Goal: Task Accomplishment & Management: Complete application form

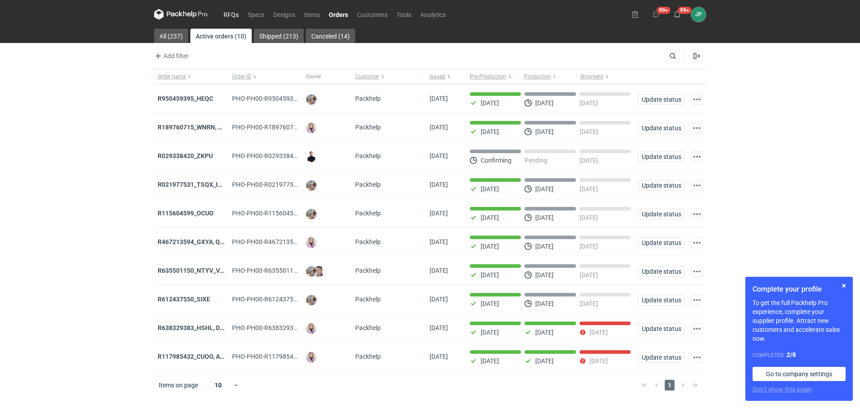
click at [236, 13] on link "RFQs" at bounding box center [231, 14] width 24 height 11
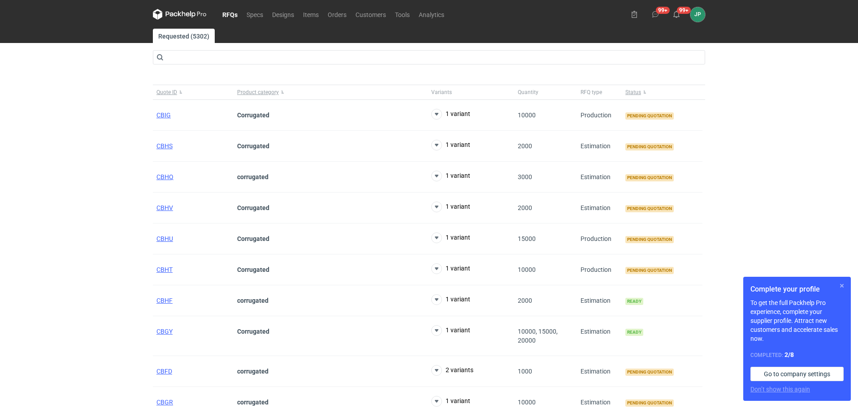
click at [842, 287] on button "button" at bounding box center [841, 286] width 11 height 11
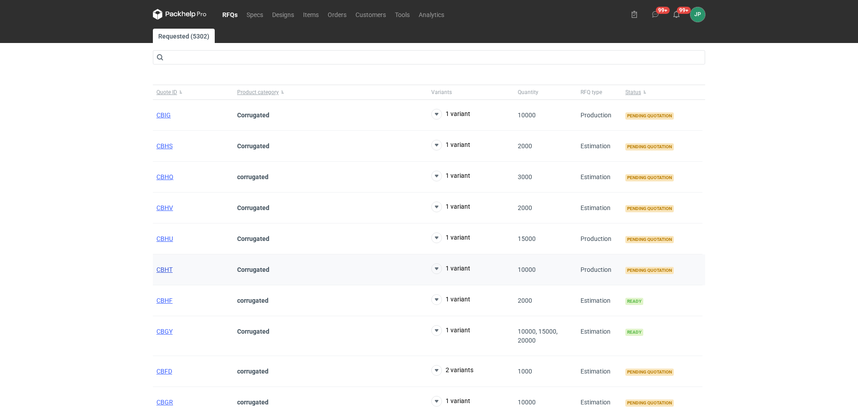
click at [164, 270] on span "CBHT" at bounding box center [164, 269] width 16 height 7
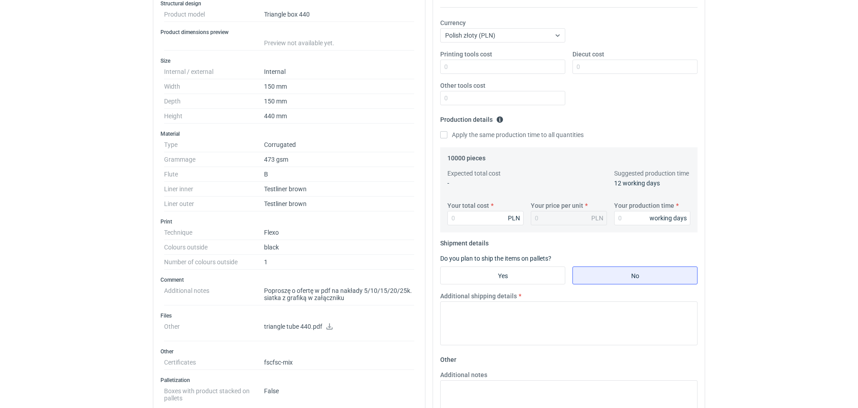
scroll to position [179, 0]
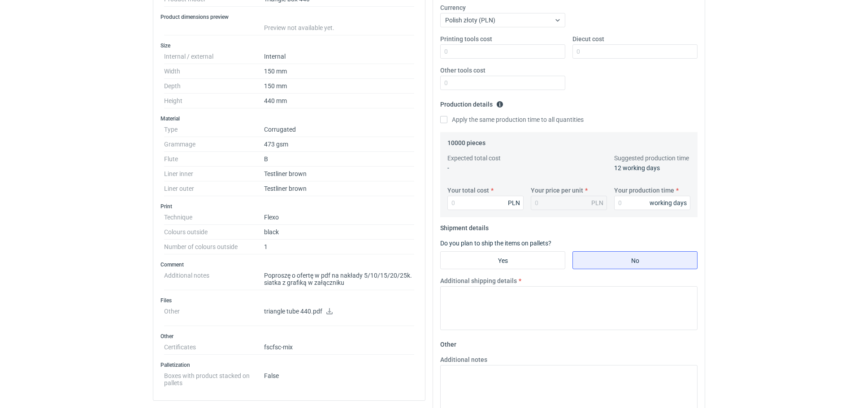
click at [329, 314] on icon at bounding box center [329, 311] width 6 height 6
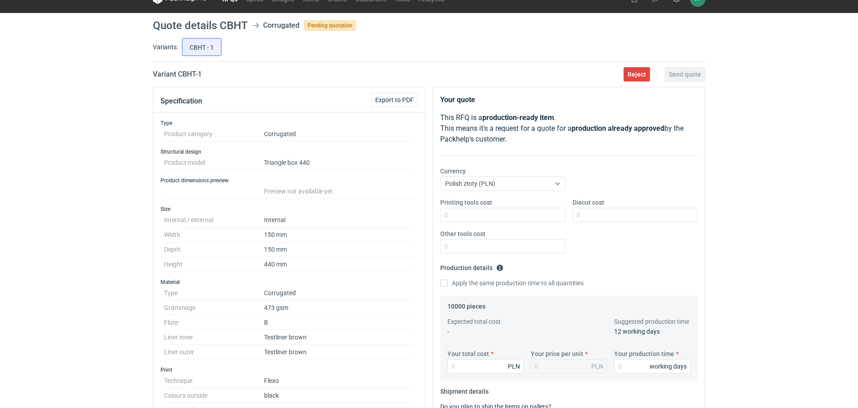
scroll to position [0, 0]
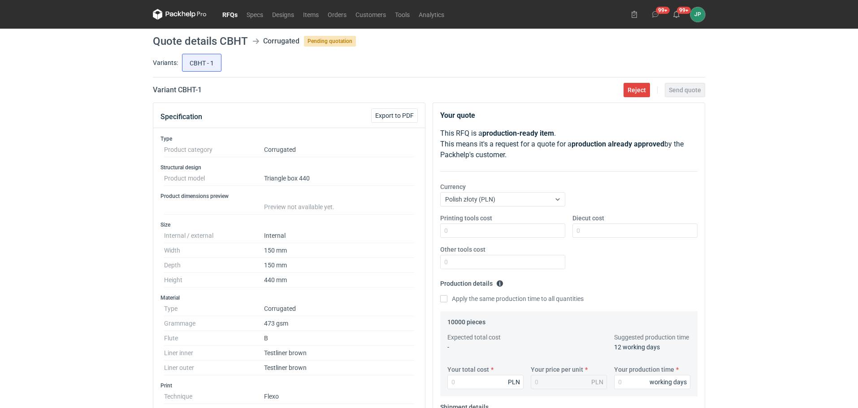
click at [226, 11] on link "RFQs" at bounding box center [230, 14] width 24 height 11
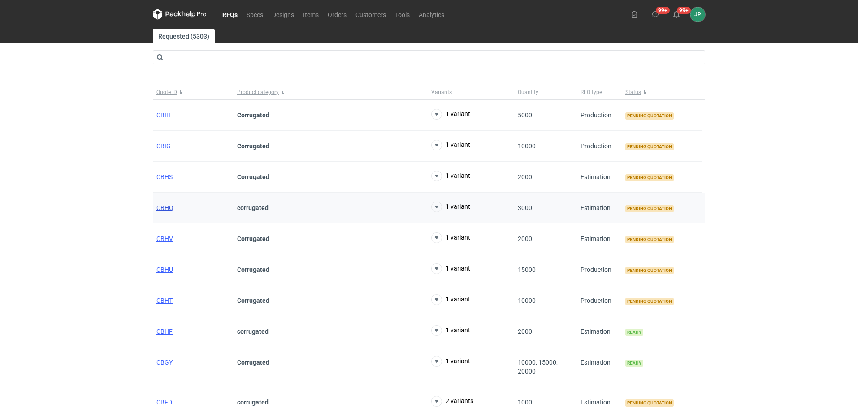
click at [166, 208] on span "CBHQ" at bounding box center [164, 207] width 17 height 7
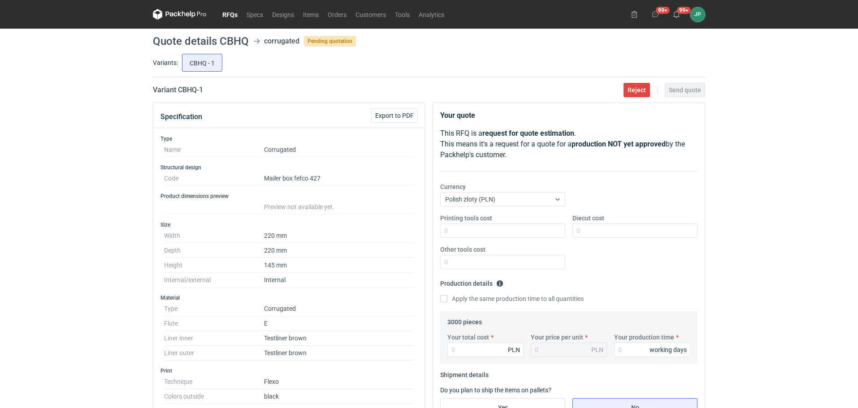
click at [33, 337] on div "RFQs Specs Designs Items Orders Customers Tools Analytics 99+ 99+ JP Justyna Po…" at bounding box center [429, 204] width 858 height 408
drag, startPoint x: 220, startPoint y: 39, endPoint x: 254, endPoint y: 39, distance: 34.1
click at [254, 39] on header "Quote details CBHQ corrugated Pending quotation" at bounding box center [429, 41] width 552 height 11
copy header "CBHQ"
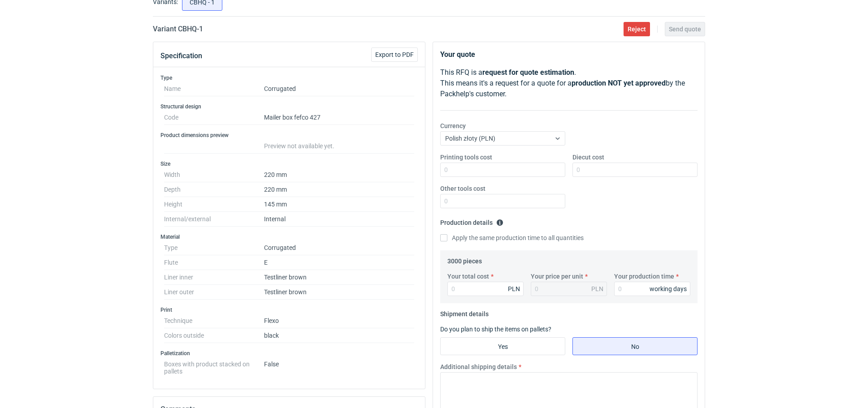
scroll to position [45, 0]
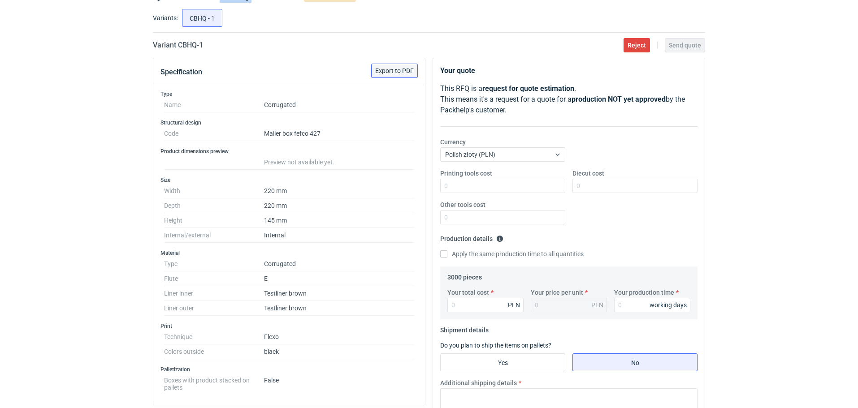
click at [394, 74] on span "Export to PDF" at bounding box center [394, 71] width 39 height 6
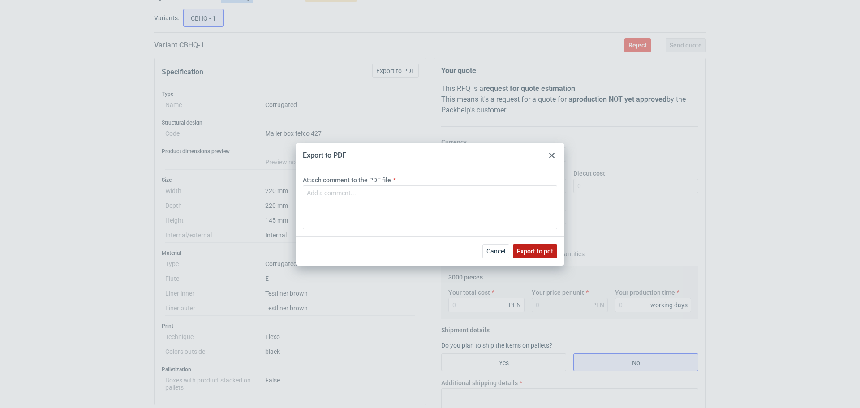
click at [530, 250] on span "Export to pdf" at bounding box center [535, 251] width 36 height 6
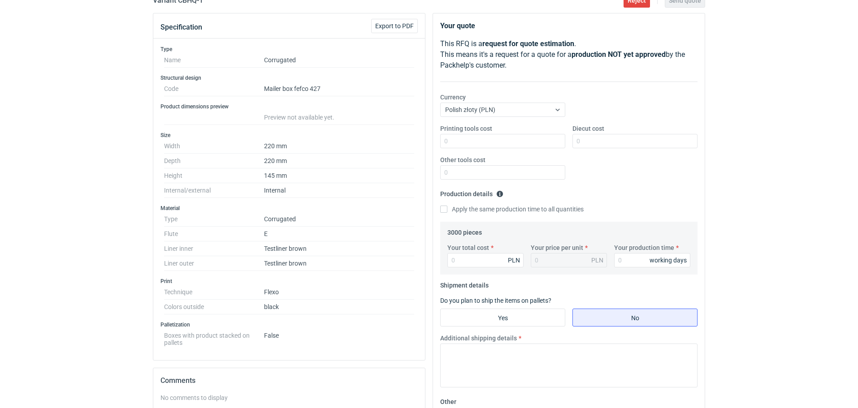
scroll to position [134, 0]
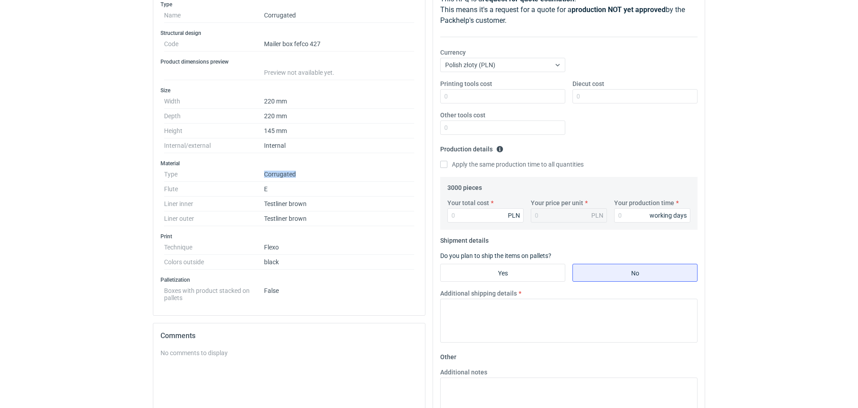
drag, startPoint x: 273, startPoint y: 170, endPoint x: 310, endPoint y: 172, distance: 36.3
click at [310, 172] on dd "Corrugated" at bounding box center [339, 174] width 150 height 15
copy dd "Corrugated"
click at [79, 230] on div "RFQs Specs Designs Items Orders Customers Tools Analytics 99+ 99+ JP Justyna Po…" at bounding box center [429, 70] width 858 height 408
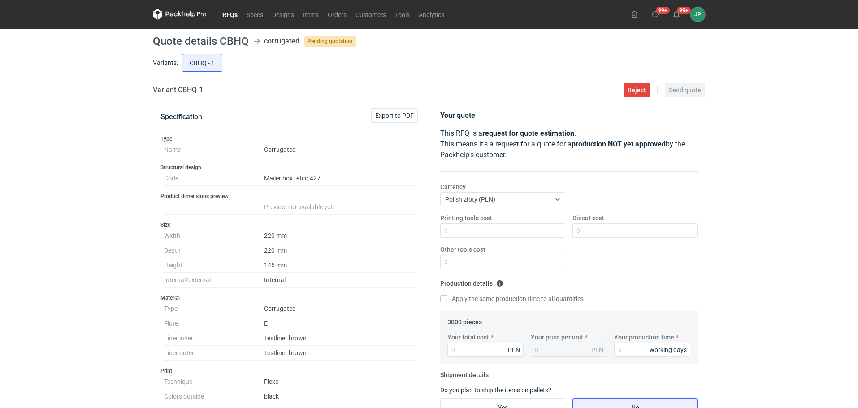
scroll to position [264, 0]
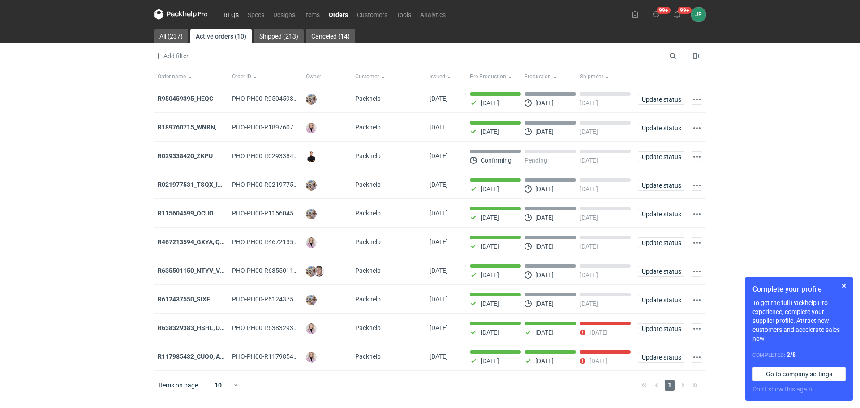
click at [233, 18] on link "RFQs" at bounding box center [231, 14] width 24 height 11
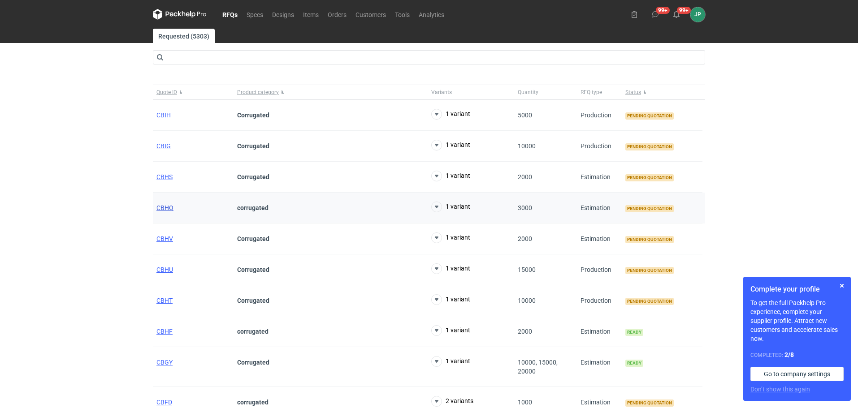
click at [163, 208] on span "CBHQ" at bounding box center [164, 207] width 17 height 7
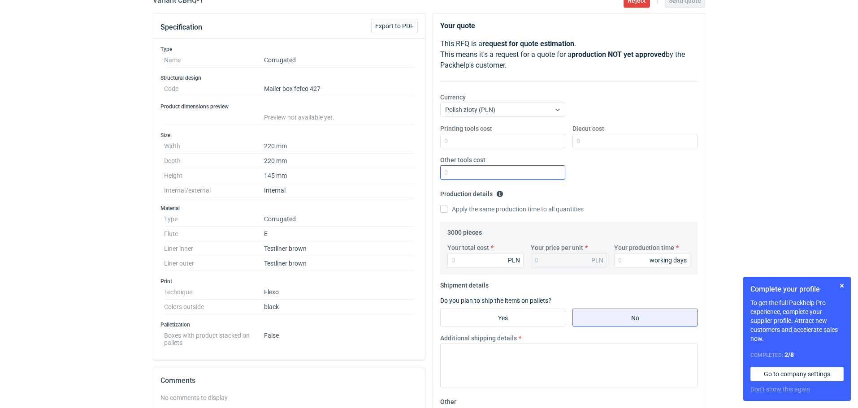
scroll to position [134, 0]
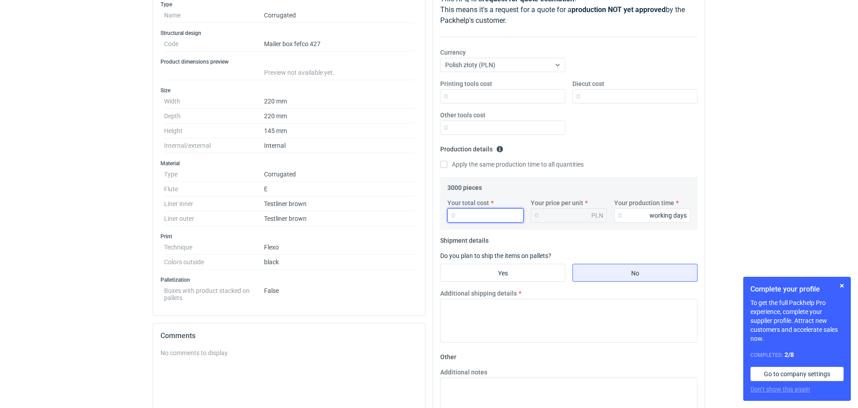
click at [491, 216] on input "Your total cost" at bounding box center [485, 215] width 76 height 14
type input "4572"
type input "1.52"
type input "4572"
click at [564, 238] on fieldset "Shipment details Do you plan to ship the items on pallets? Yes No Additional sh…" at bounding box center [568, 291] width 257 height 117
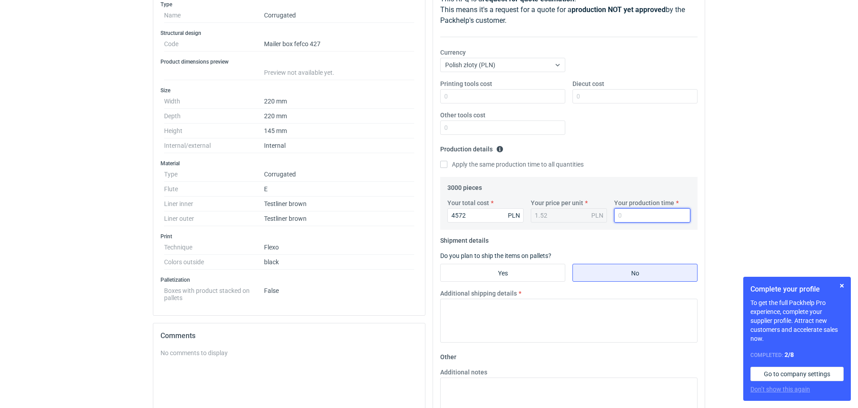
click at [622, 216] on input "Your production time" at bounding box center [652, 215] width 76 height 14
type input "10"
click at [786, 137] on div "RFQs Specs Designs Items Orders Customers Tools Analytics 99+ 99+ JP [PERSON_NA…" at bounding box center [429, 70] width 858 height 408
click at [641, 221] on input "Your production time" at bounding box center [652, 215] width 76 height 14
drag, startPoint x: 642, startPoint y: 216, endPoint x: 575, endPoint y: 219, distance: 66.4
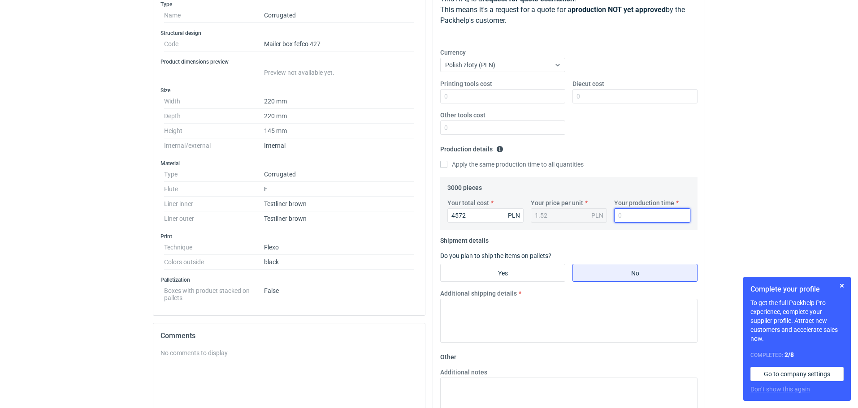
click at [575, 219] on div "Your total cost 4572 PLN Your price per unit 1.52 PLN Your production time work…" at bounding box center [569, 214] width 250 height 31
type input "12"
click at [776, 157] on div "RFQs Specs Designs Items Orders Customers Tools Analytics 99+ 99+ JP [PERSON_NA…" at bounding box center [429, 70] width 858 height 408
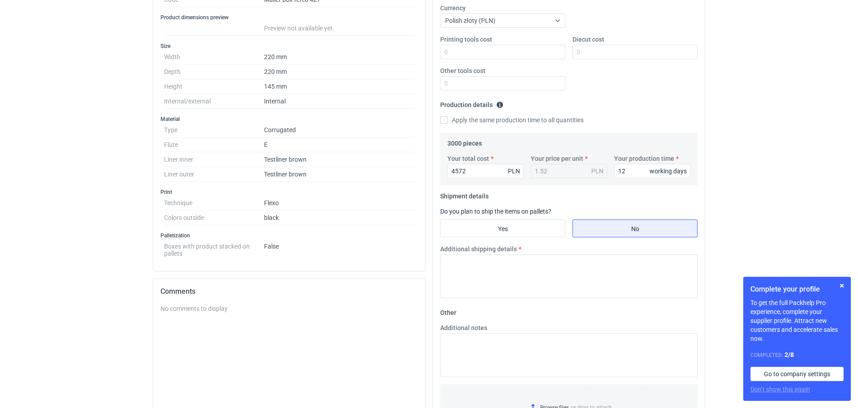
scroll to position [179, 0]
click at [509, 228] on input "Yes" at bounding box center [502, 228] width 124 height 17
radio input "true"
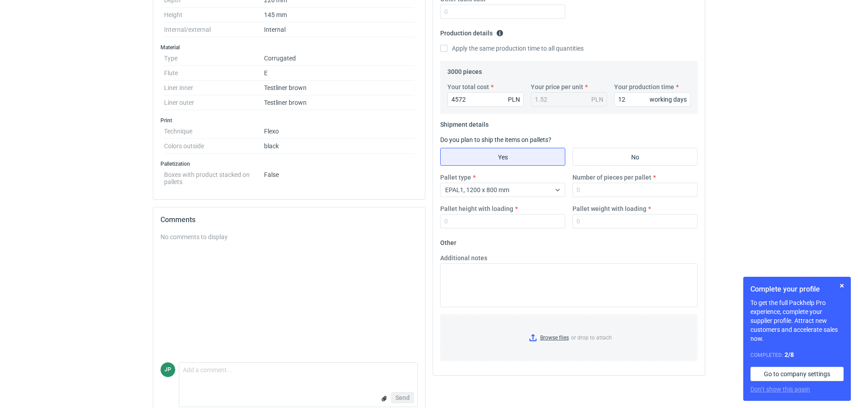
scroll to position [264, 0]
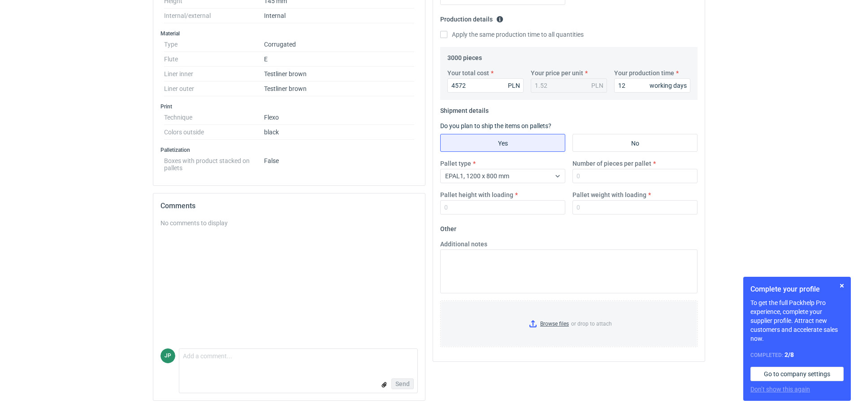
click at [625, 186] on div "Pallet type EPAL1, 1200 x 800 mm Number of pieces per pallet Pallet height with…" at bounding box center [568, 190] width 264 height 63
click at [609, 180] on input "Number of pieces per pallet" at bounding box center [634, 176] width 125 height 14
type input "825"
drag, startPoint x: 770, startPoint y: 213, endPoint x: 715, endPoint y: 213, distance: 55.1
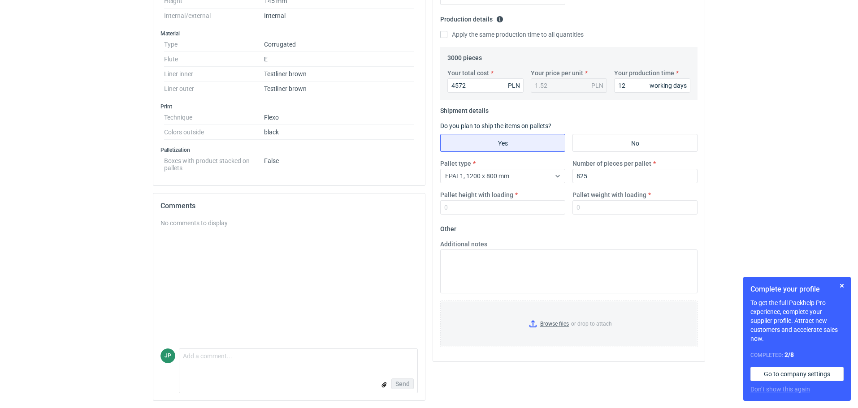
click at [486, 216] on div "Pallet type EPAL1, 1200 x 800 mm Number of pieces per pallet 825 Pallet height …" at bounding box center [568, 190] width 264 height 63
click at [488, 209] on input "Pallet height with loading" at bounding box center [502, 207] width 125 height 14
type input "1800"
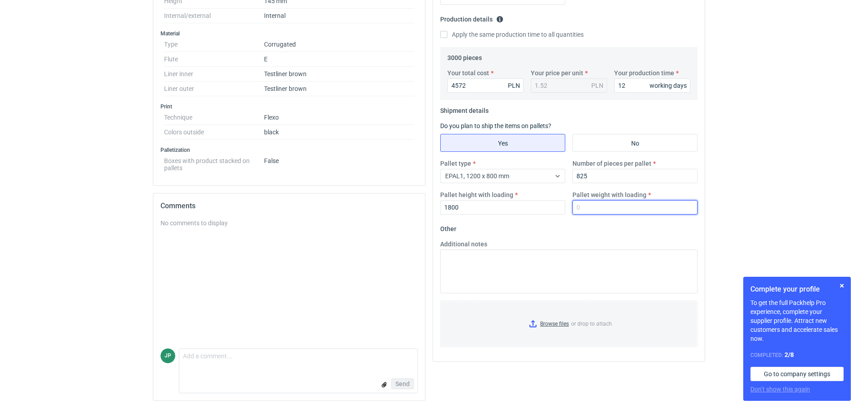
click at [627, 208] on input "Pallet weight with loading" at bounding box center [634, 207] width 125 height 14
type input "930"
click at [843, 285] on button "button" at bounding box center [841, 286] width 11 height 11
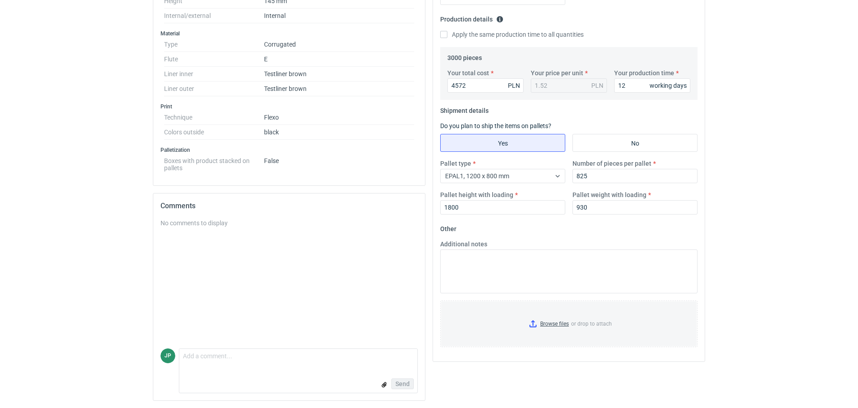
scroll to position [220, 0]
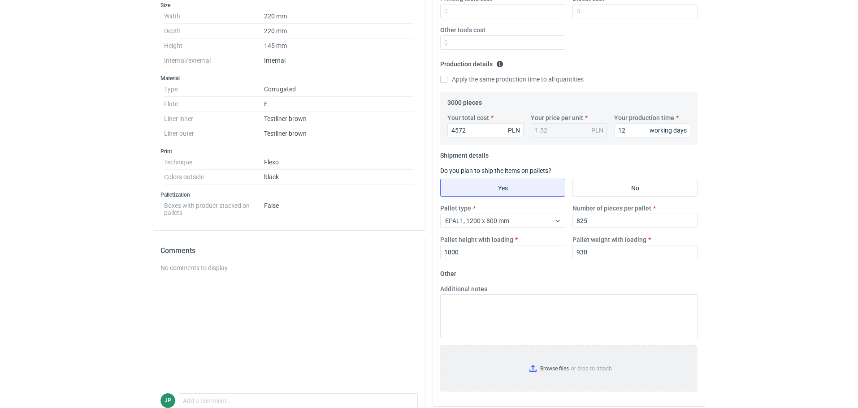
click at [559, 372] on input "Browse files or drop to attach" at bounding box center [568, 368] width 255 height 45
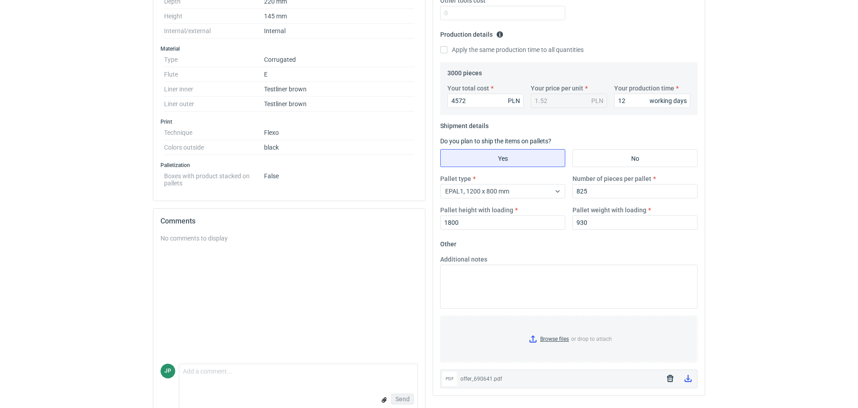
scroll to position [264, 0]
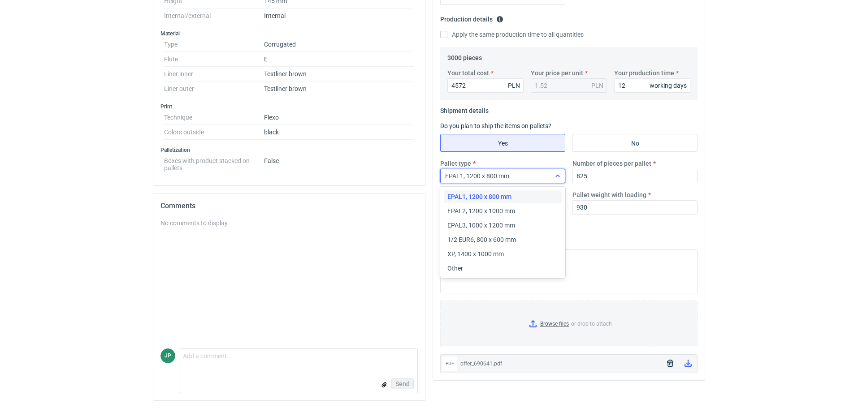
click at [560, 177] on icon at bounding box center [557, 176] width 7 height 7
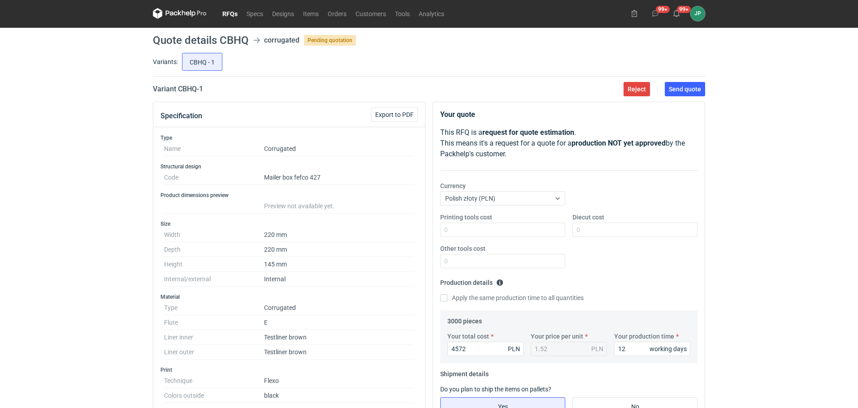
scroll to position [0, 0]
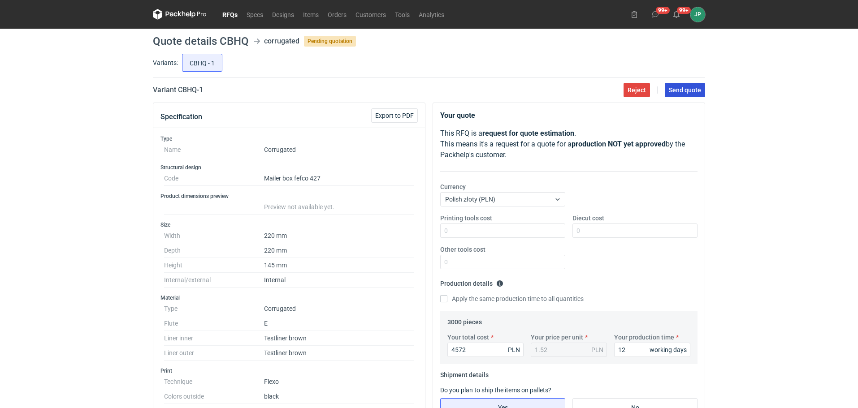
click at [690, 84] on button "Send quote" at bounding box center [685, 90] width 40 height 14
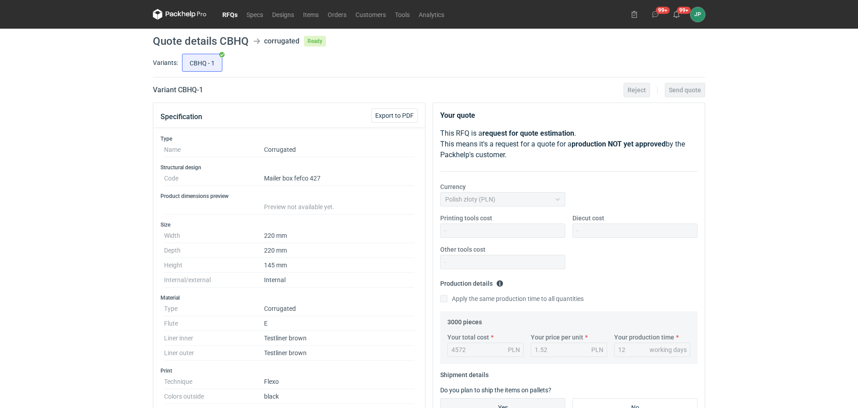
click at [226, 13] on link "RFQs" at bounding box center [230, 14] width 24 height 11
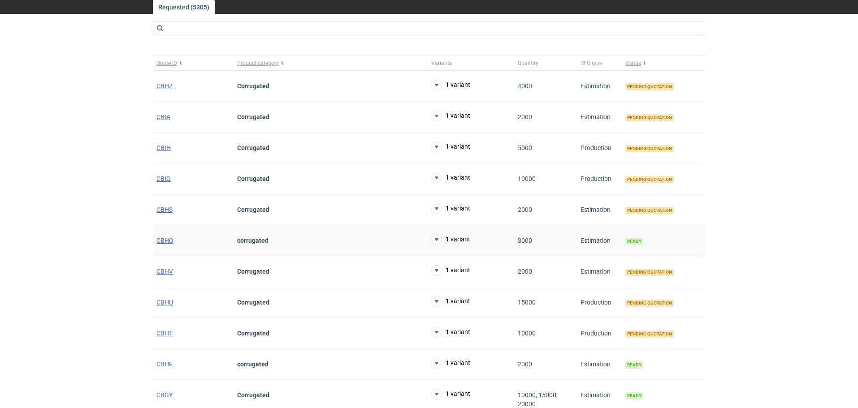
scroll to position [45, 0]
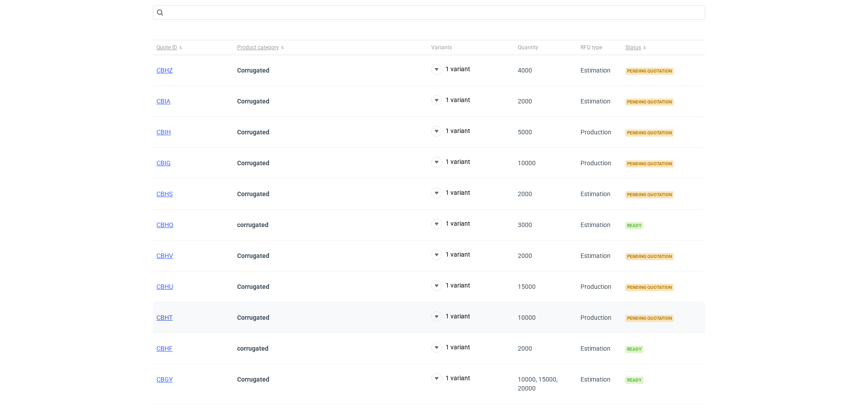
click at [169, 315] on span "CBHT" at bounding box center [164, 317] width 16 height 7
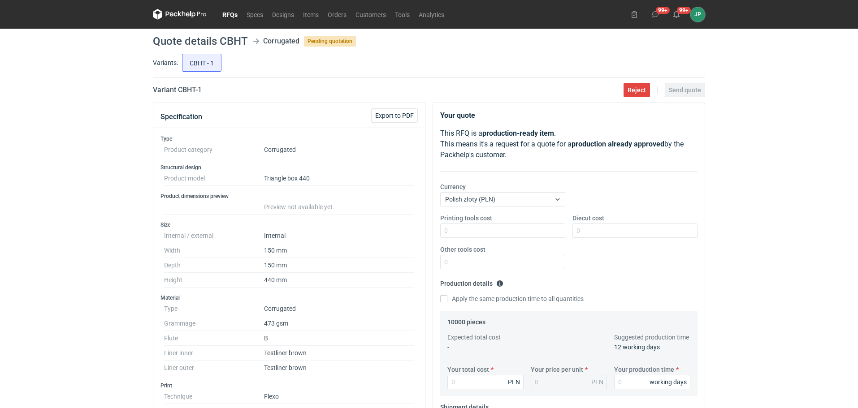
click at [229, 15] on link "RFQs" at bounding box center [230, 14] width 24 height 11
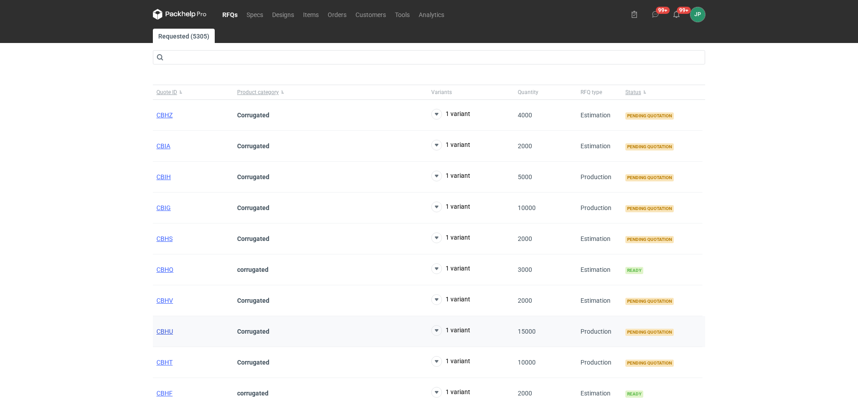
click at [161, 334] on span "CBHU" at bounding box center [164, 331] width 17 height 7
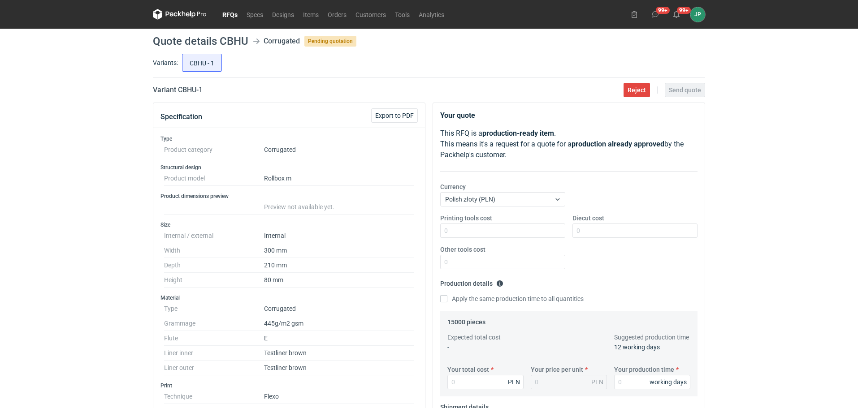
click at [223, 10] on link "RFQs" at bounding box center [230, 14] width 24 height 11
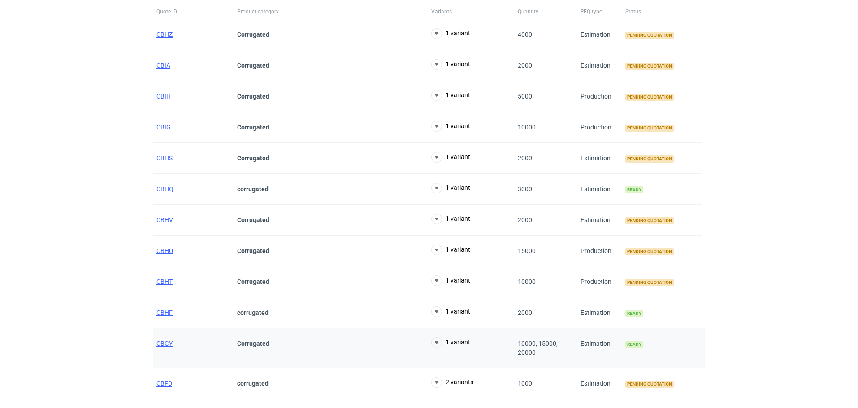
scroll to position [90, 0]
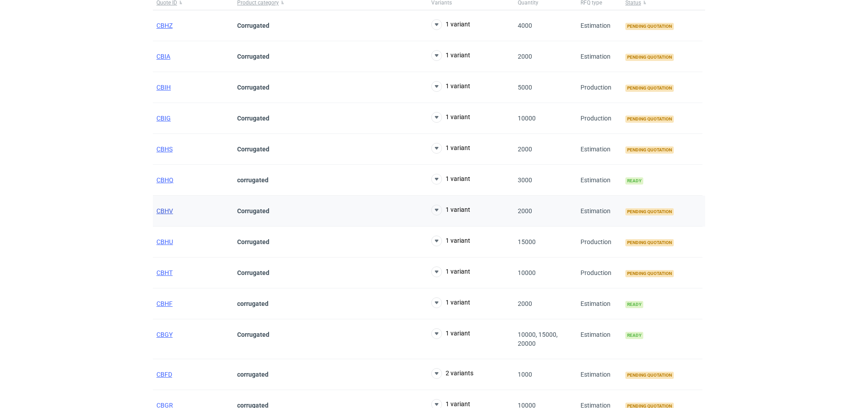
click at [168, 208] on span "CBHV" at bounding box center [164, 210] width 17 height 7
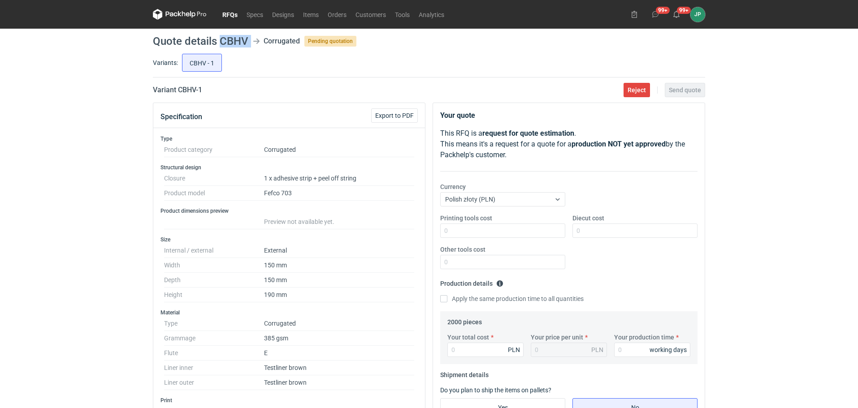
drag, startPoint x: 220, startPoint y: 39, endPoint x: 248, endPoint y: 39, distance: 28.2
click at [250, 39] on header "Quote details CBHV Corrugated Pending quotation" at bounding box center [429, 41] width 552 height 11
copy header "CBHV"
click at [782, 232] on div "RFQs Specs Designs Items Orders Customers Tools Analytics 99+ 99+ JP [PERSON_NA…" at bounding box center [429, 204] width 858 height 408
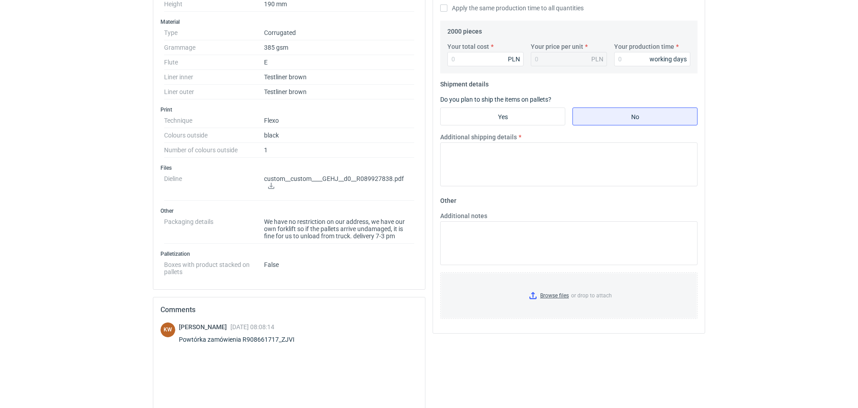
scroll to position [314, 0]
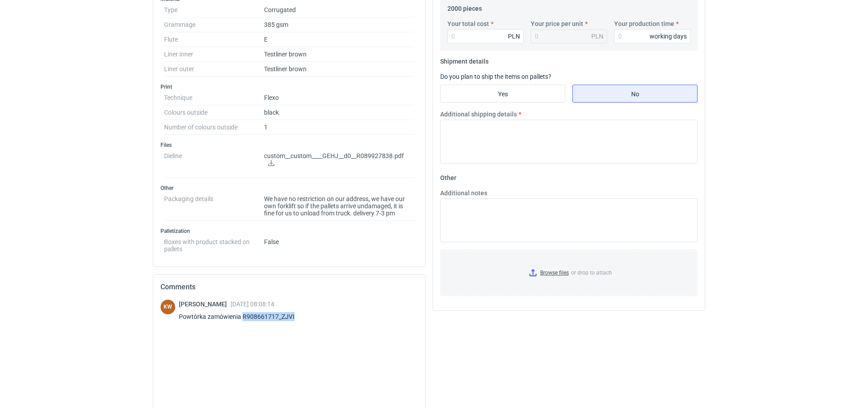
drag, startPoint x: 243, startPoint y: 318, endPoint x: 297, endPoint y: 324, distance: 53.6
click at [297, 324] on div "[PERSON_NAME] [DATE] 08:08:14 Powtórka zamówienia R908661717_ZJVI" at bounding box center [242, 312] width 126 height 25
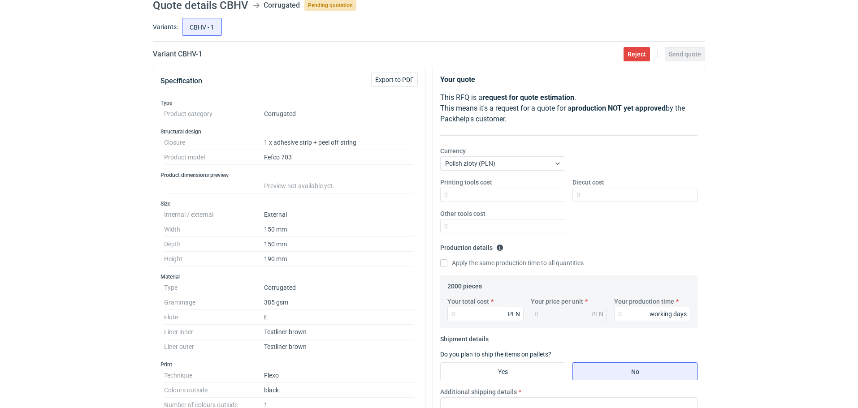
scroll to position [0, 0]
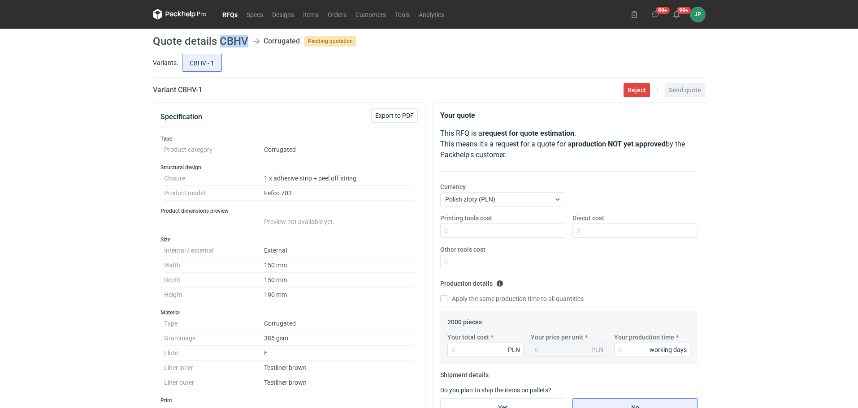
drag, startPoint x: 222, startPoint y: 43, endPoint x: 247, endPoint y: 42, distance: 24.6
click at [247, 43] on h1 "Quote details CBHV" at bounding box center [200, 41] width 95 height 11
copy h1 "CBHV"
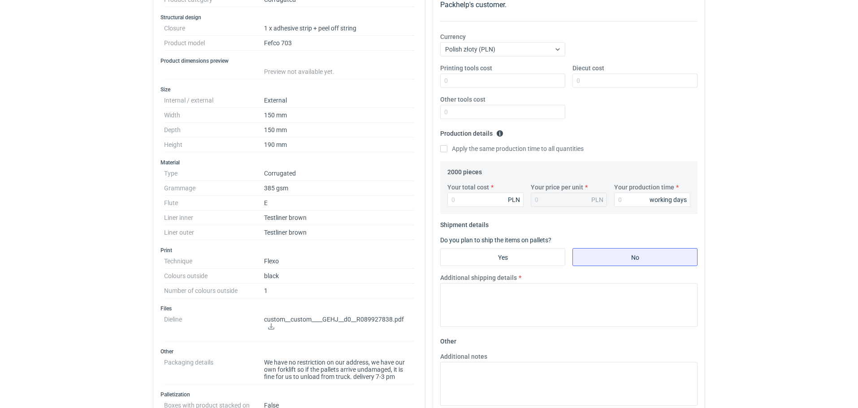
scroll to position [134, 0]
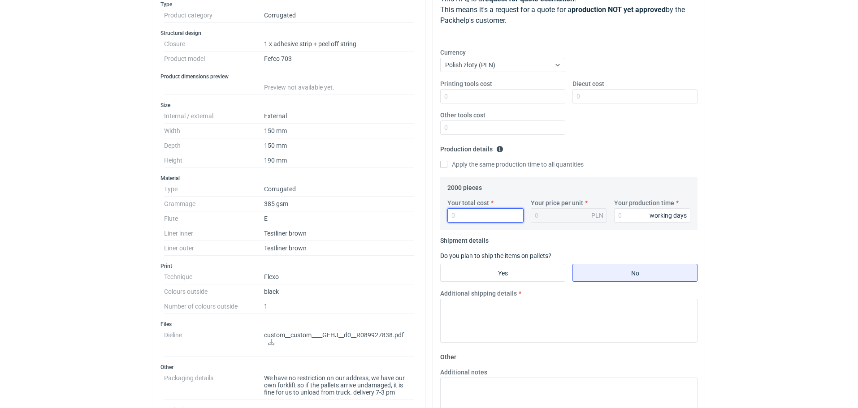
click at [475, 216] on input "Your total cost" at bounding box center [485, 215] width 76 height 14
type input "3614"
type input "1.81"
type input "3614"
click at [786, 171] on div "RFQs Specs Designs Items Orders Customers Tools Analytics 99+ 99+ JP [PERSON_NA…" at bounding box center [429, 70] width 858 height 408
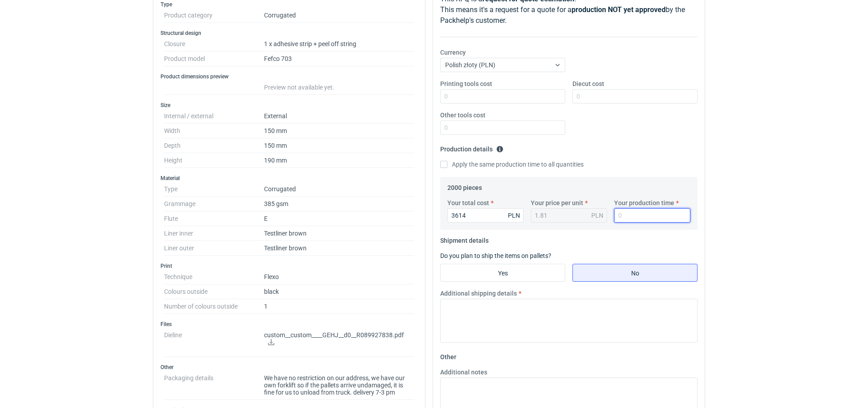
click at [641, 217] on input "Your production time" at bounding box center [652, 215] width 76 height 14
type input "12"
click at [779, 240] on div "RFQs Specs Designs Items Orders Customers Tools Analytics 99+ 99+ JP [PERSON_NA…" at bounding box center [429, 70] width 858 height 408
click at [523, 271] on input "Yes" at bounding box center [502, 272] width 124 height 17
radio input "true"
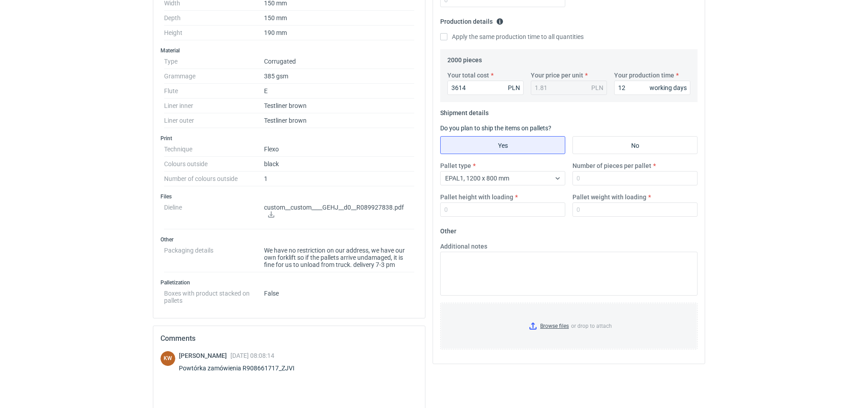
scroll to position [269, 0]
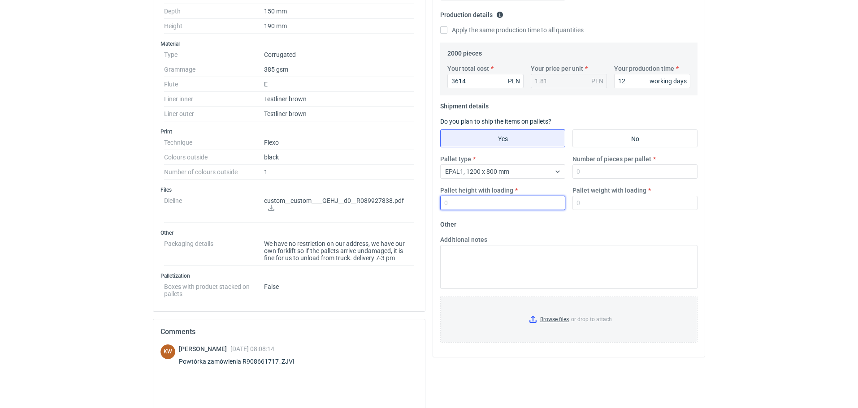
click at [492, 208] on input "Pallet height with loading" at bounding box center [502, 203] width 125 height 14
type input "1800"
click at [592, 174] on input "Number of pieces per pallet" at bounding box center [634, 171] width 125 height 14
type input "2160"
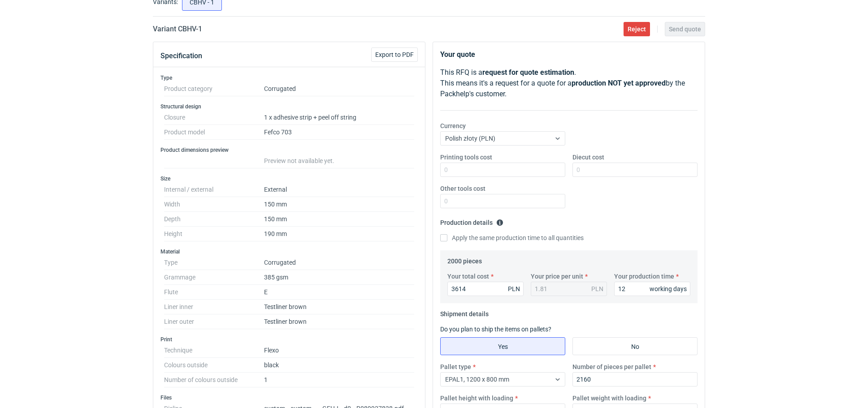
scroll to position [224, 0]
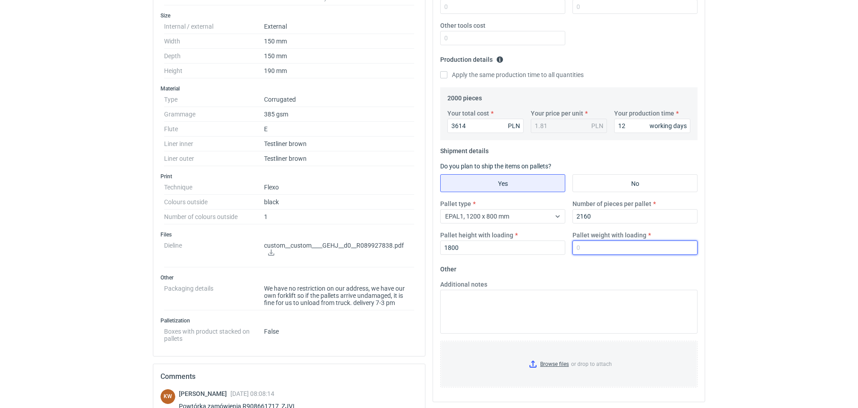
click at [621, 247] on input "Pallet weight with loading" at bounding box center [634, 248] width 125 height 14
type input "1100"
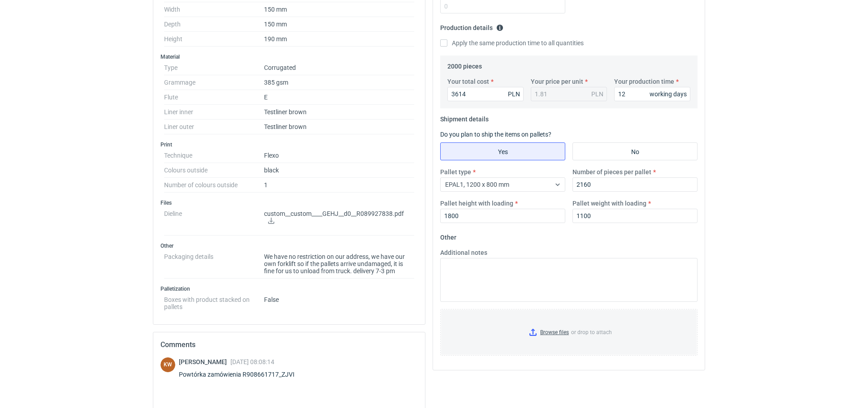
scroll to position [358, 0]
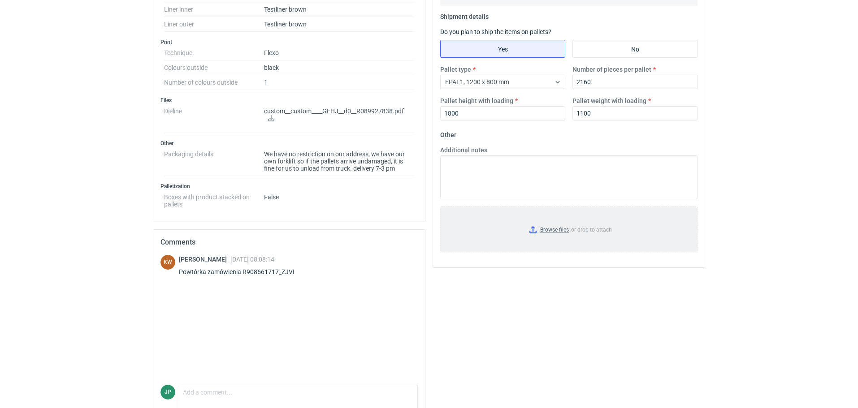
click at [549, 229] on input "Browse files or drop to attach" at bounding box center [568, 229] width 255 height 45
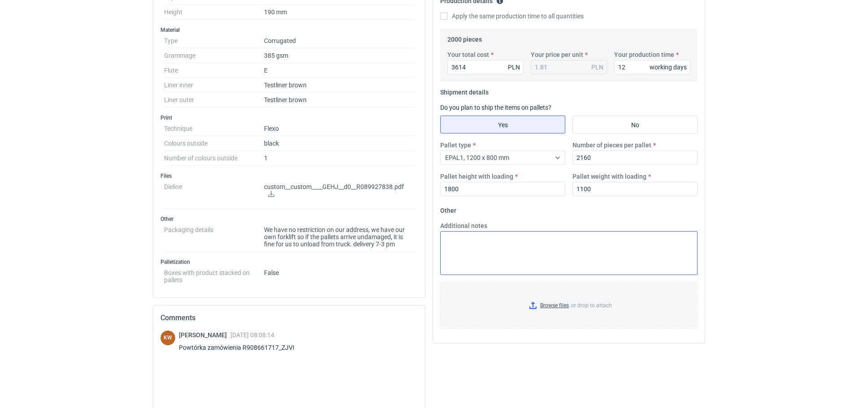
scroll to position [269, 0]
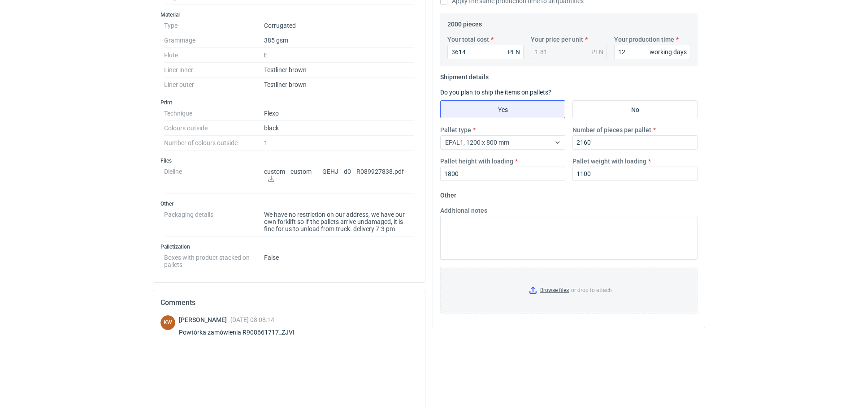
scroll to position [314, 0]
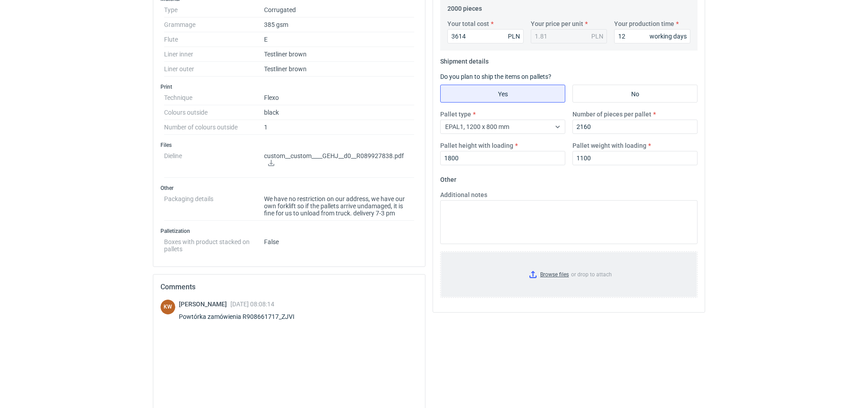
click at [552, 273] on input "Browse files or drop to attach" at bounding box center [568, 274] width 255 height 45
drag, startPoint x: 471, startPoint y: 314, endPoint x: 778, endPoint y: 188, distance: 331.8
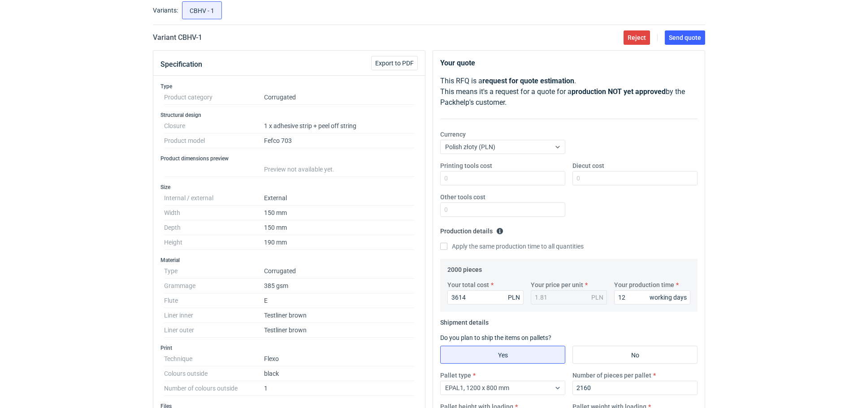
scroll to position [45, 0]
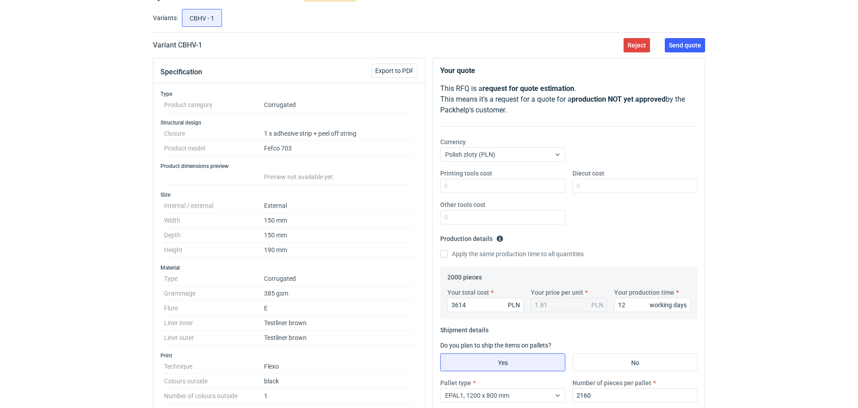
click at [672, 35] on main "Quote details CBHV Corrugated Pending quotation Variants: CBHV - 1 Variant CBHV…" at bounding box center [428, 371] width 559 height 774
click at [676, 39] on button "Send quote" at bounding box center [685, 45] width 40 height 14
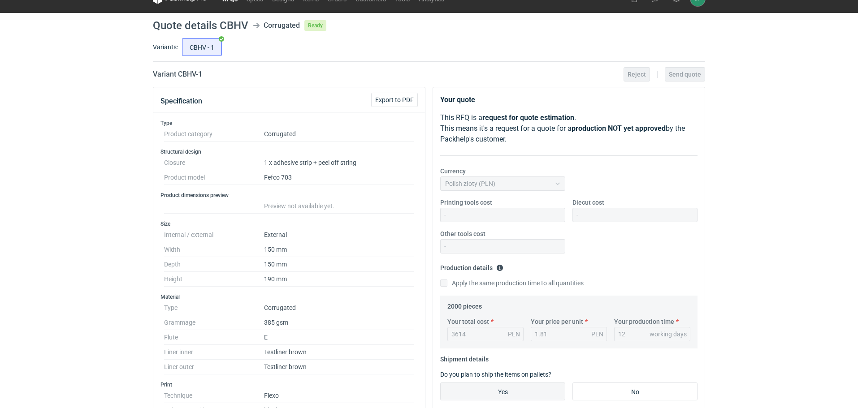
scroll to position [0, 0]
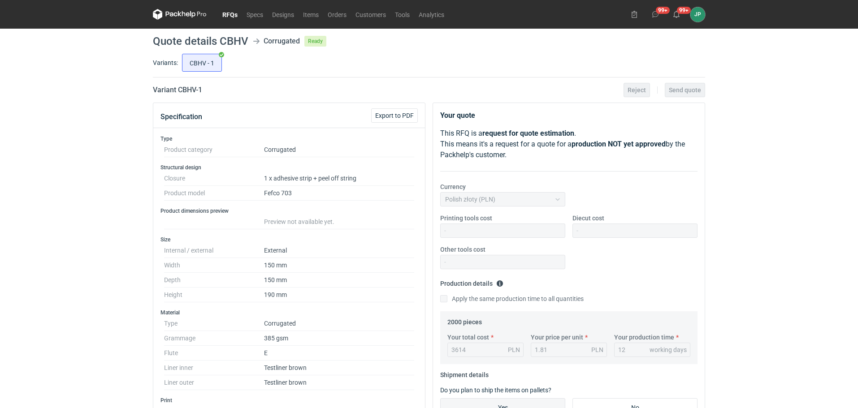
click at [223, 17] on link "RFQs" at bounding box center [230, 14] width 24 height 11
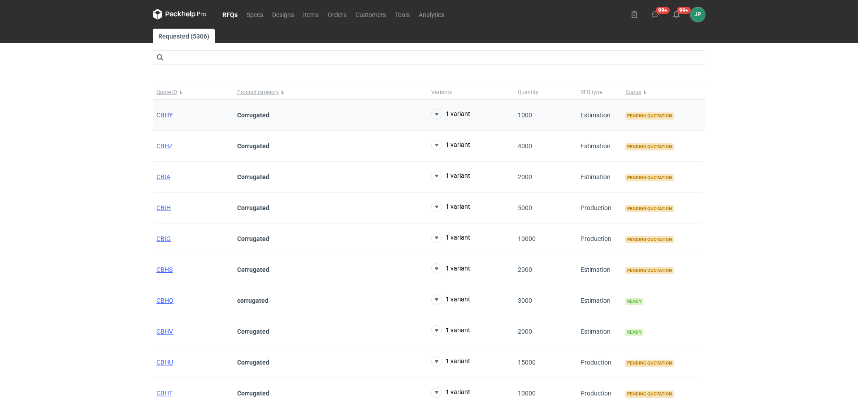
click at [169, 112] on span "CBHY" at bounding box center [164, 115] width 16 height 7
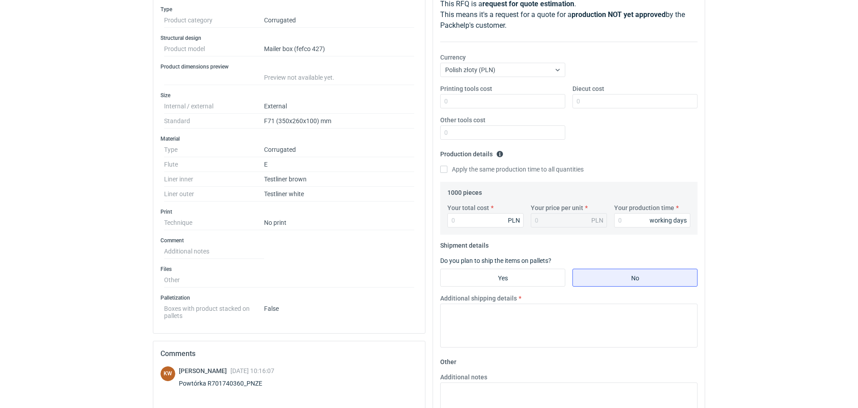
scroll to position [224, 0]
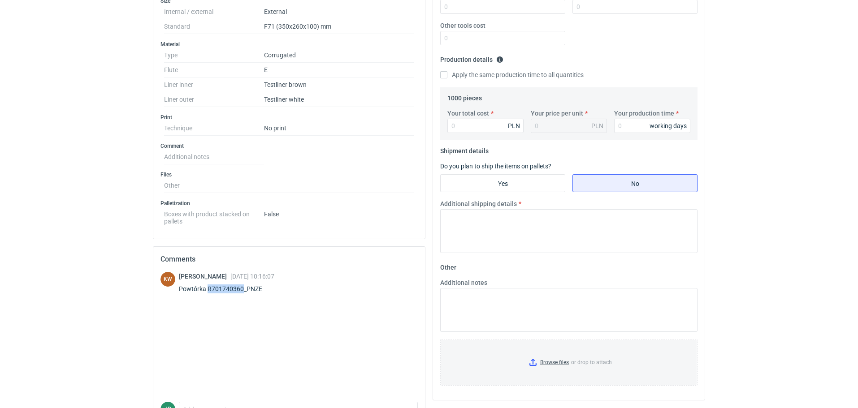
drag, startPoint x: 207, startPoint y: 288, endPoint x: 242, endPoint y: 288, distance: 34.1
click at [242, 288] on div "Powtórka R701740360_PNZE" at bounding box center [226, 289] width 95 height 9
copy div "R701740360"
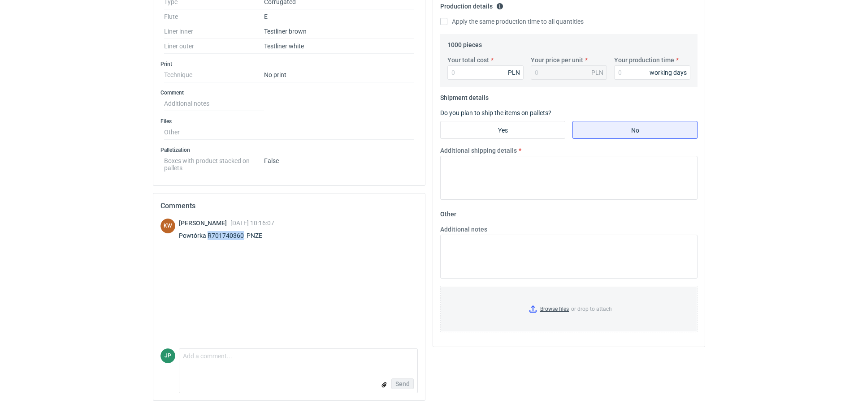
scroll to position [0, 0]
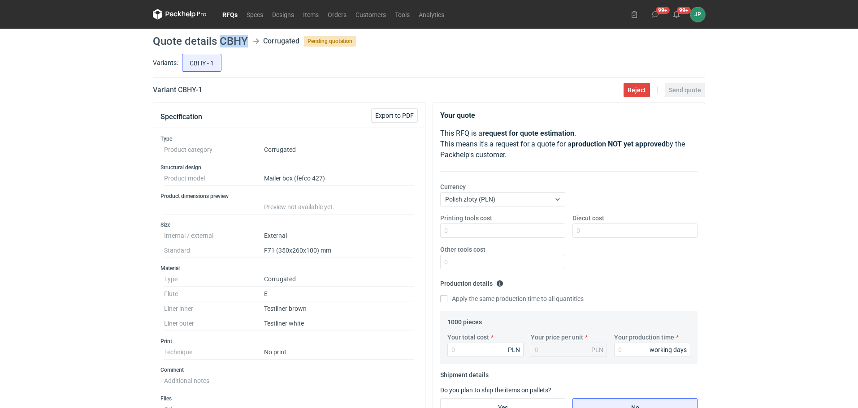
drag, startPoint x: 220, startPoint y: 42, endPoint x: 246, endPoint y: 40, distance: 26.5
click at [246, 40] on h1 "Quote details CBHY" at bounding box center [200, 41] width 95 height 11
copy h1 "CBHY"
click at [229, 11] on link "RFQs" at bounding box center [230, 14] width 24 height 11
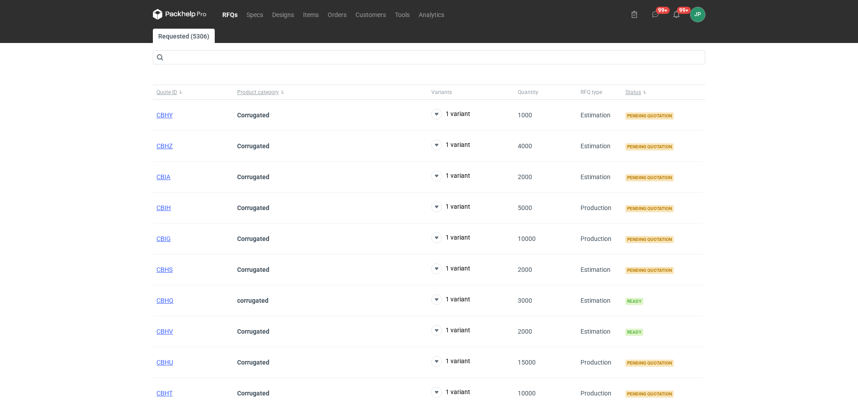
click at [2, 334] on div "RFQs Specs Designs Items Orders Customers Tools Analytics 99+ 99+ JP [PERSON_NA…" at bounding box center [429, 204] width 858 height 408
click at [165, 332] on span "CBHV" at bounding box center [164, 331] width 17 height 7
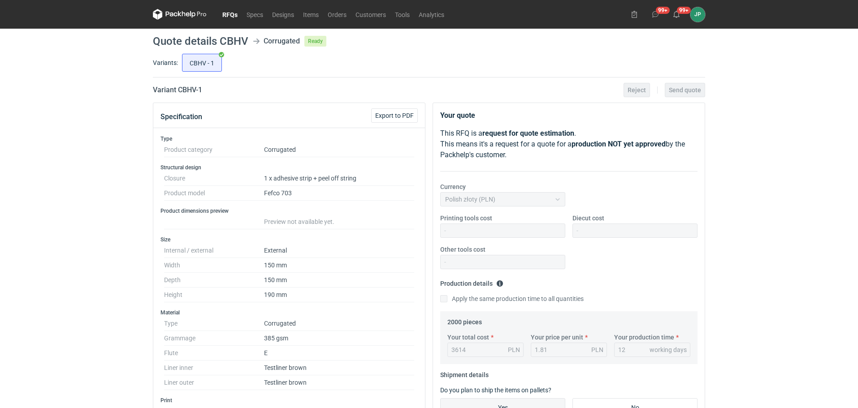
click at [227, 8] on nav "RFQs Specs Designs Items Orders Customers Tools Analytics" at bounding box center [301, 14] width 296 height 29
click at [231, 13] on link "RFQs" at bounding box center [230, 14] width 24 height 11
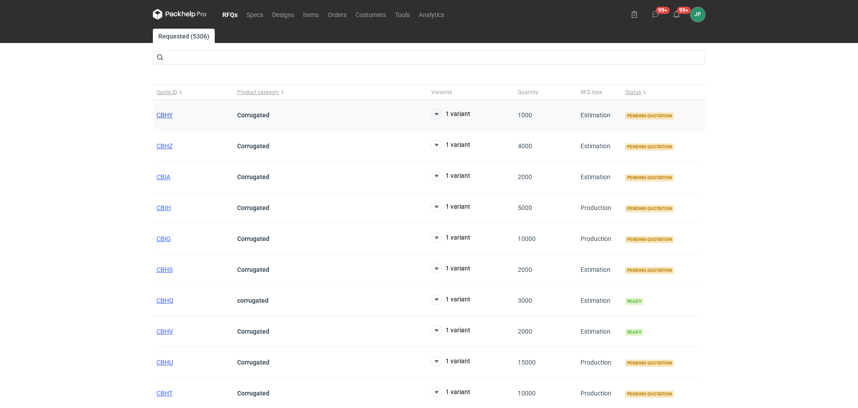
click at [169, 117] on span "CBHY" at bounding box center [164, 115] width 16 height 7
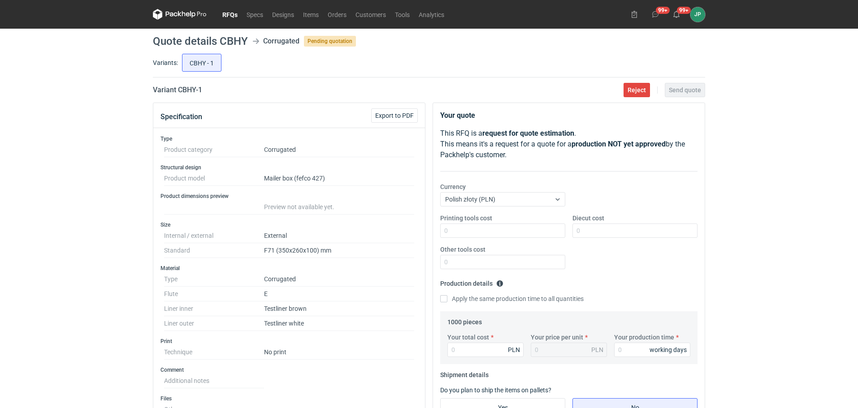
click at [4, 233] on div "RFQs Specs Designs Items Orders Customers Tools Analytics 99+ 99+ JP [PERSON_NA…" at bounding box center [429, 204] width 858 height 408
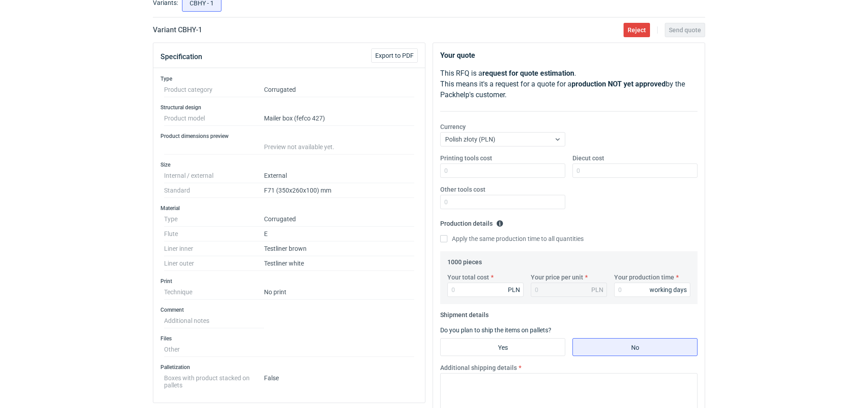
scroll to position [45, 0]
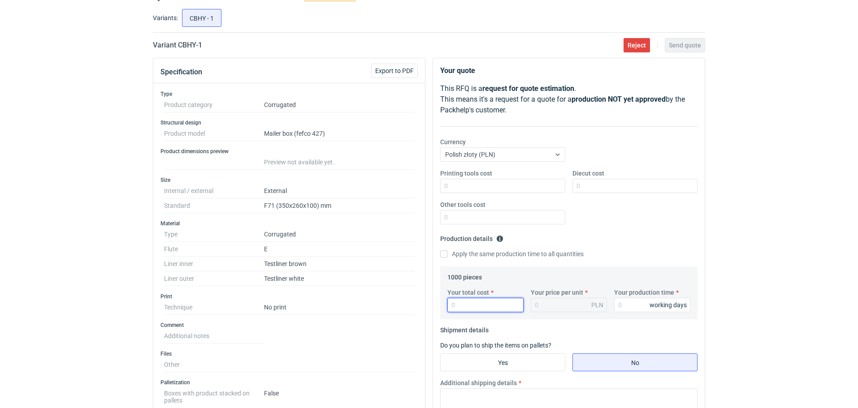
click at [474, 312] on input "Your total cost" at bounding box center [485, 305] width 76 height 14
type input "1578"
type input "1.58"
type input "1578"
click at [754, 324] on div "RFQs Specs Designs Items Orders Customers Tools Analytics 99+ 99+ JP [PERSON_NA…" at bounding box center [429, 159] width 858 height 408
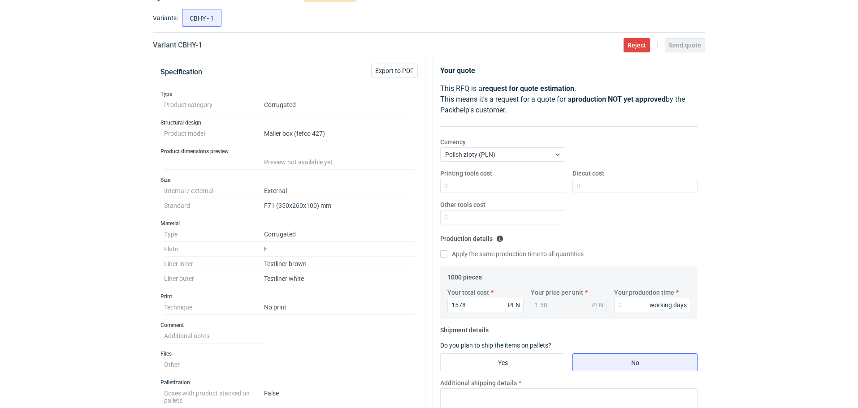
scroll to position [134, 0]
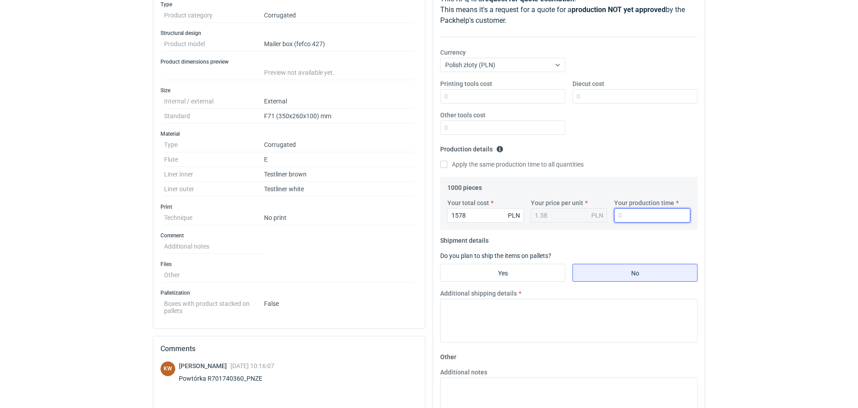
click at [630, 213] on input "Your production time" at bounding box center [652, 215] width 76 height 14
type input "10"
click at [747, 227] on div "RFQs Specs Designs Items Orders Customers Tools Analytics 99+ 99+ JP [PERSON_NA…" at bounding box center [429, 70] width 858 height 408
click at [493, 273] on input "Yes" at bounding box center [502, 272] width 124 height 17
radio input "true"
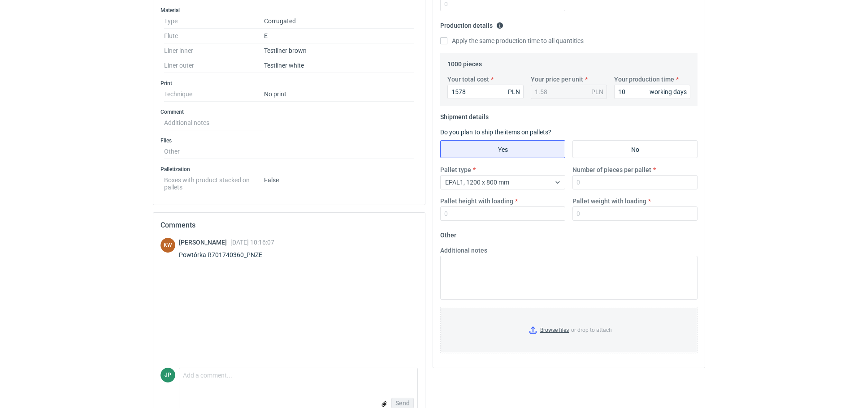
scroll to position [269, 0]
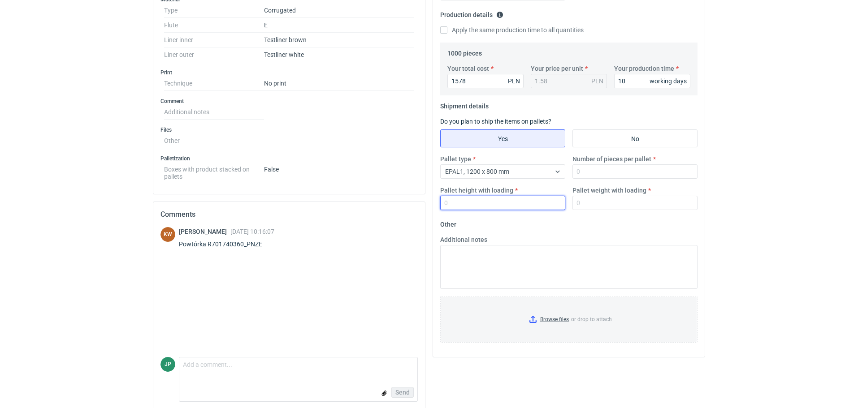
click at [485, 203] on input "Pallet height with loading" at bounding box center [502, 203] width 125 height 14
type input "825"
click at [618, 170] on input "Number of pieces per pallet" at bounding box center [634, 171] width 125 height 14
type input "5"
type input "2"
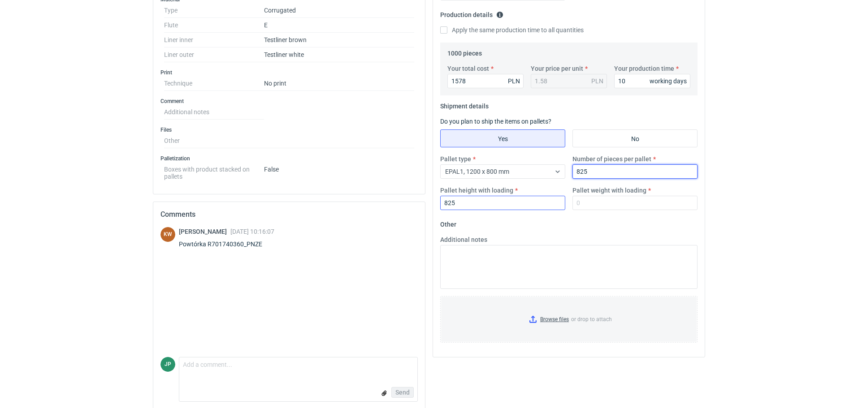
type input "825"
drag, startPoint x: 478, startPoint y: 203, endPoint x: 413, endPoint y: 203, distance: 65.0
click at [413, 203] on div "Specification Export to PDF Type Product category Corrugated Structural design …" at bounding box center [428, 125] width 559 height 583
type input "1800"
click at [620, 202] on input "Pallet weight with loading" at bounding box center [634, 203] width 125 height 14
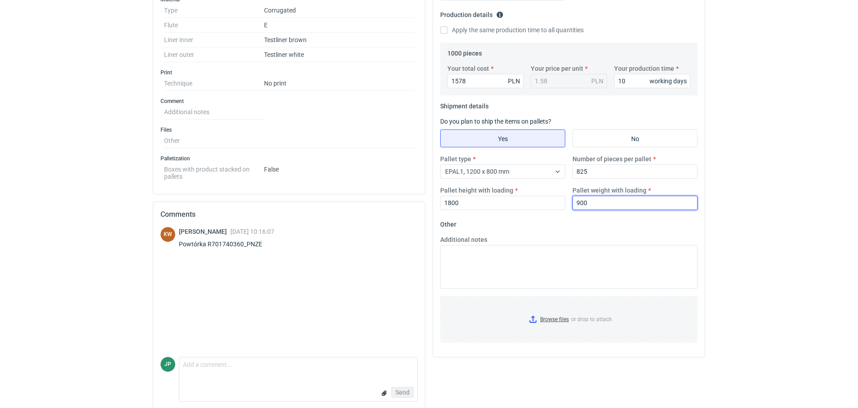
type input "900"
click at [544, 324] on input "Browse files or drop to attach" at bounding box center [568, 319] width 255 height 45
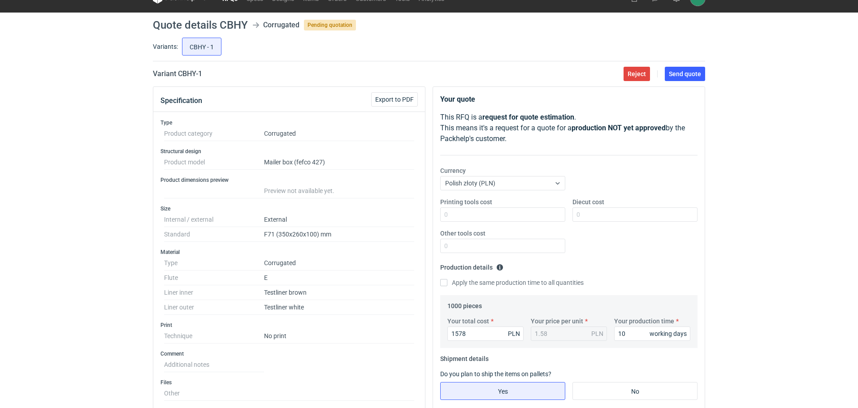
scroll to position [0, 0]
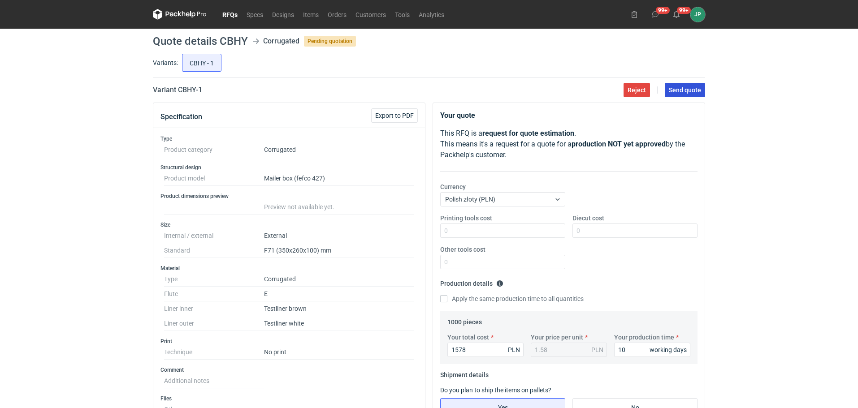
click at [696, 95] on button "Send quote" at bounding box center [685, 90] width 40 height 14
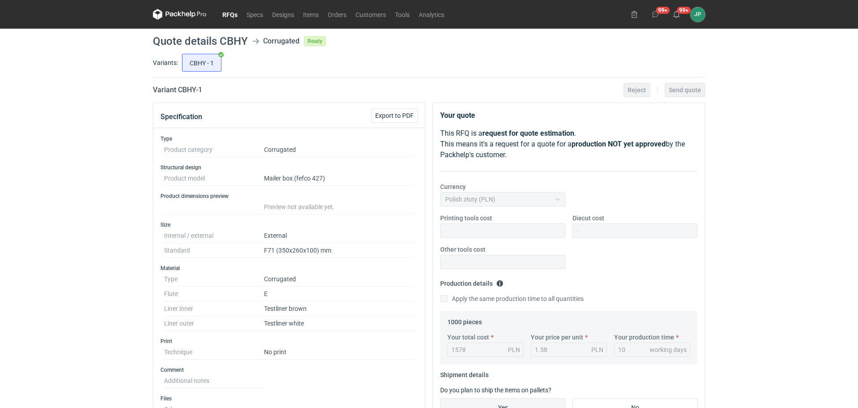
click at [229, 16] on link "RFQs" at bounding box center [230, 14] width 24 height 11
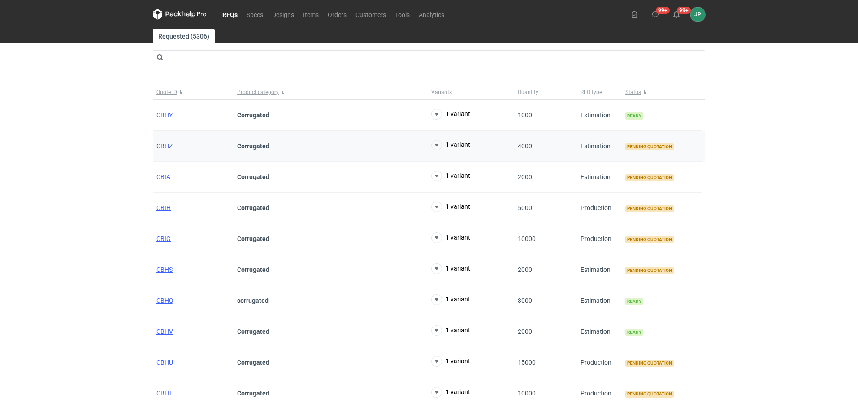
click at [160, 144] on span "CBHZ" at bounding box center [164, 145] width 16 height 7
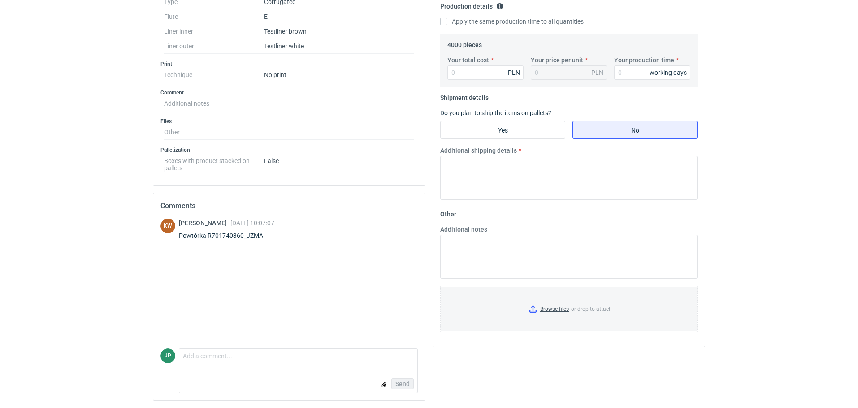
scroll to position [9, 0]
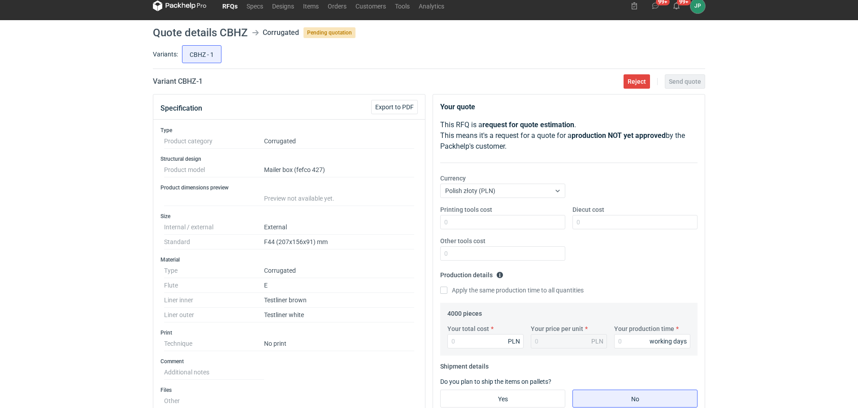
click at [0, 286] on div "RFQs Specs Designs Items Orders Customers Tools Analytics 99+ 99+ JP [PERSON_NA…" at bounding box center [429, 195] width 858 height 408
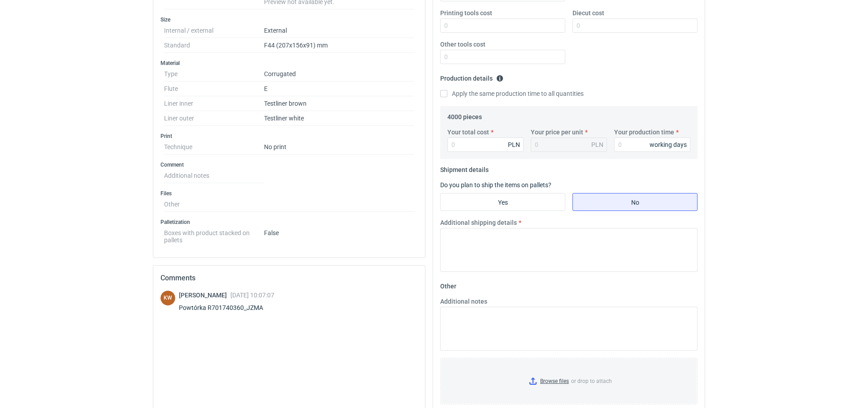
scroll to position [277, 0]
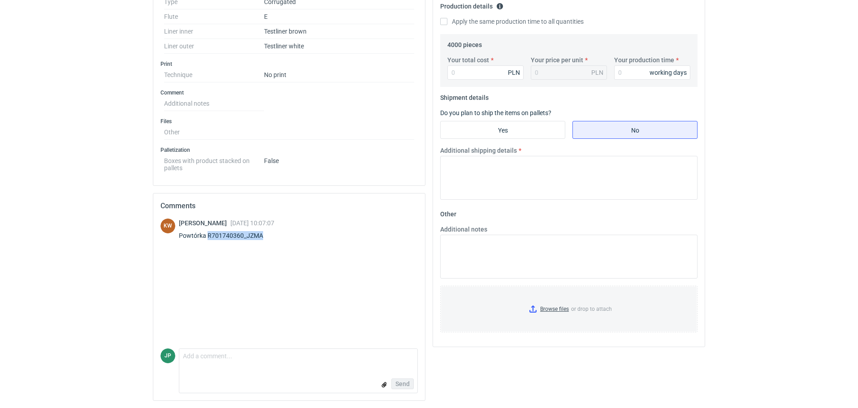
drag, startPoint x: 207, startPoint y: 234, endPoint x: 266, endPoint y: 233, distance: 59.6
click at [266, 233] on div "Powtórka R701740360_JZMA" at bounding box center [226, 235] width 95 height 9
copy div "R701740360_JZMA"
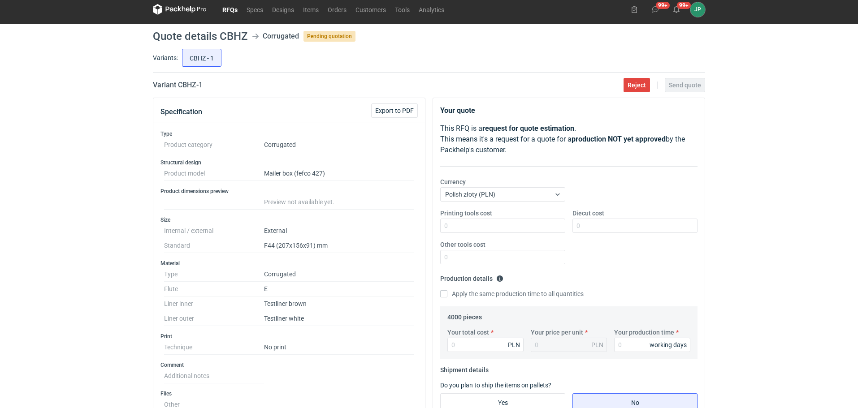
scroll to position [0, 0]
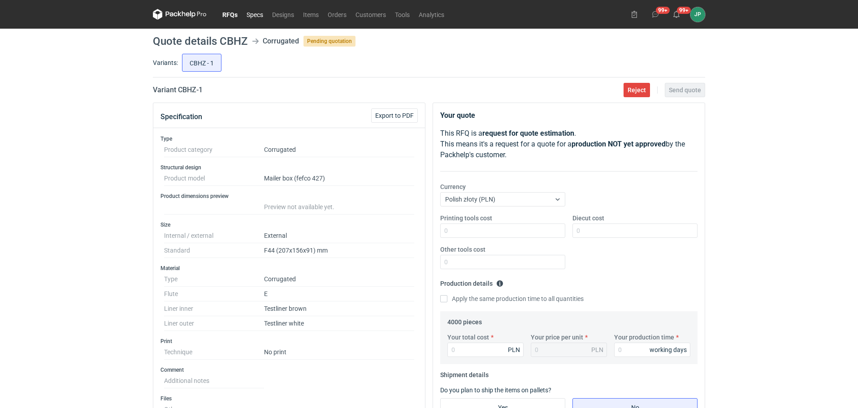
click at [242, 15] on link "Specs" at bounding box center [255, 14] width 26 height 11
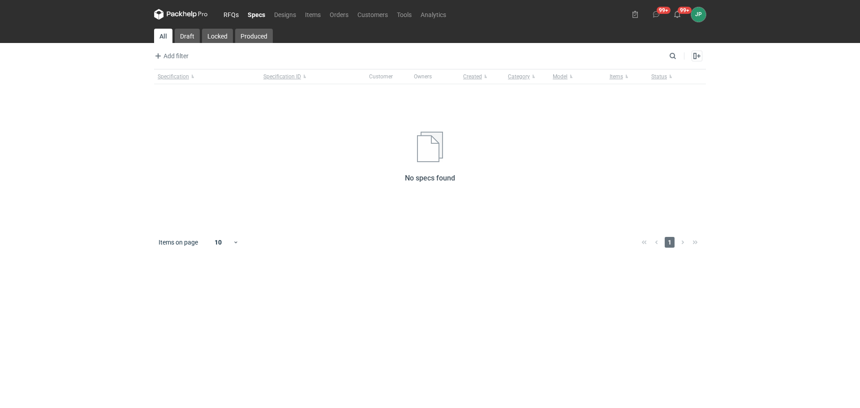
click at [231, 15] on link "RFQs" at bounding box center [231, 14] width 24 height 11
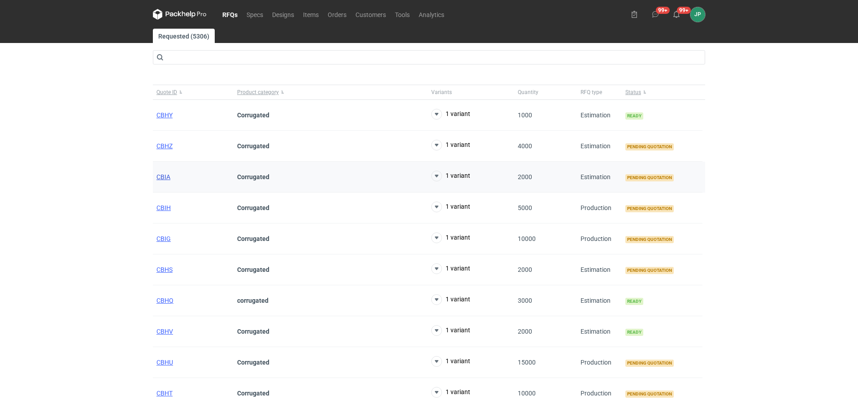
click at [168, 178] on span "CBIA" at bounding box center [163, 176] width 14 height 7
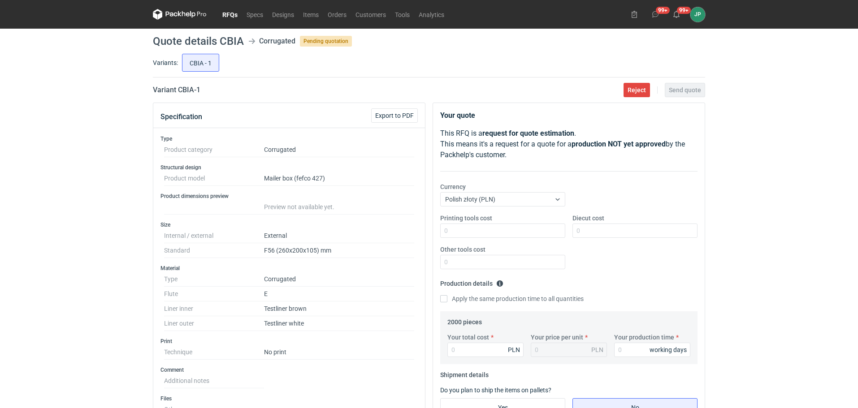
scroll to position [179, 0]
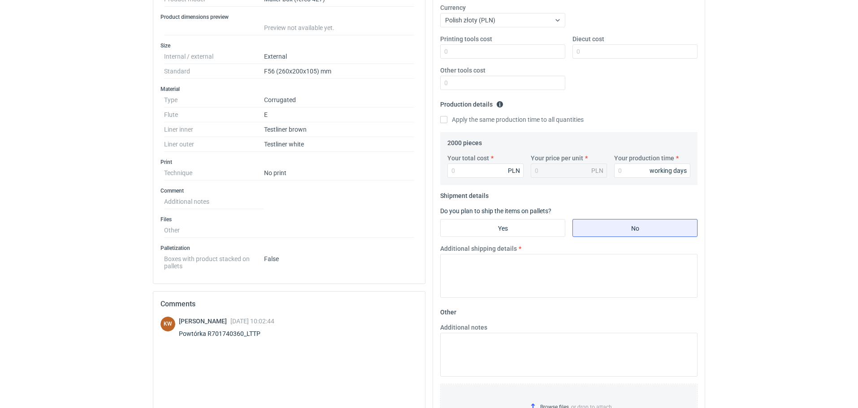
click at [461, 163] on div "Your total cost PLN" at bounding box center [485, 166] width 83 height 24
click at [461, 169] on input "Your total cost" at bounding box center [485, 171] width 76 height 14
type input "187"
type input "0.09"
type input "1870"
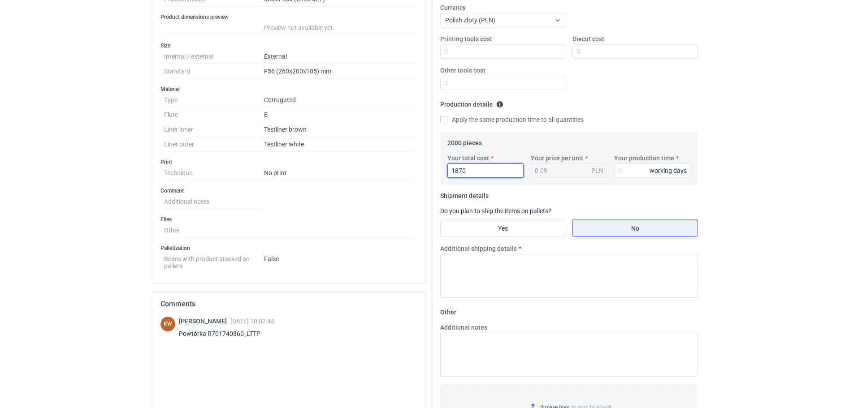
type input "0.94"
type input "1870"
click at [768, 177] on div "RFQs Specs Designs Items Orders Customers Tools Analytics 99+ 99+ JP [PERSON_NA…" at bounding box center [429, 25] width 858 height 408
click at [631, 172] on input "Your production time" at bounding box center [652, 171] width 76 height 14
type input "10"
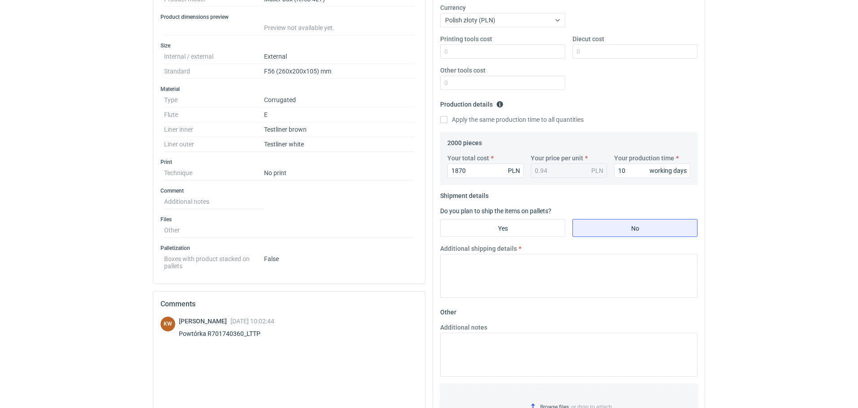
click at [755, 187] on div "RFQs Specs Designs Items Orders Customers Tools Analytics 99+ 99+ JP [PERSON_NA…" at bounding box center [429, 25] width 858 height 408
click at [526, 229] on input "Yes" at bounding box center [502, 228] width 124 height 17
radio input "true"
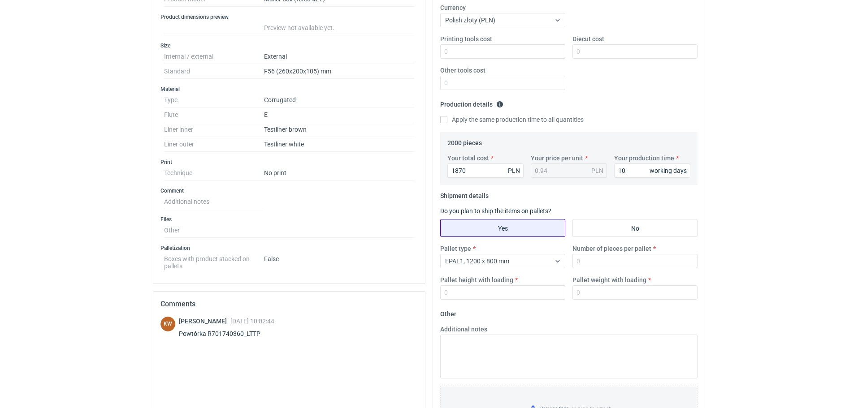
scroll to position [269, 0]
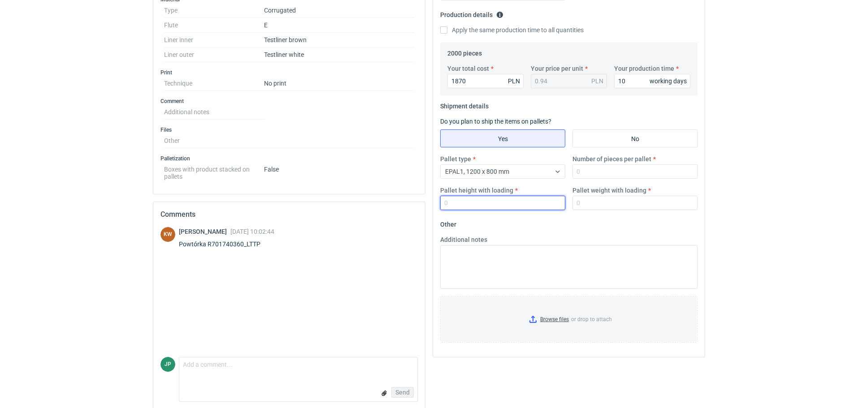
click at [495, 206] on input "Pallet height with loading" at bounding box center [502, 203] width 125 height 14
type input "1800"
click at [619, 176] on input "Number of pieces per pallet" at bounding box center [634, 171] width 125 height 14
type input "3680"
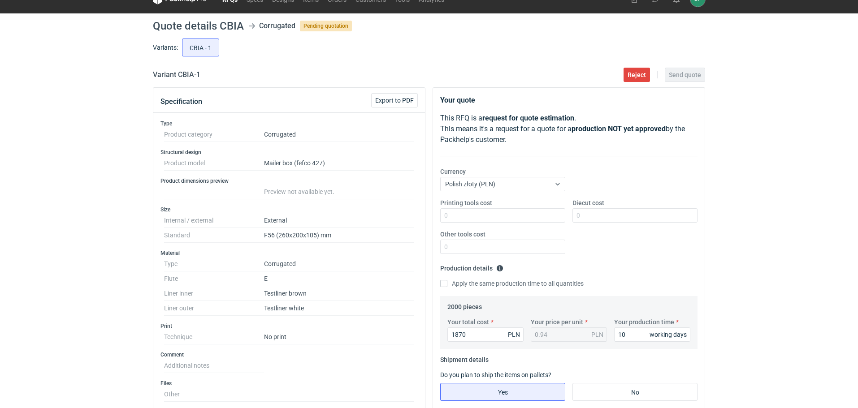
scroll to position [0, 0]
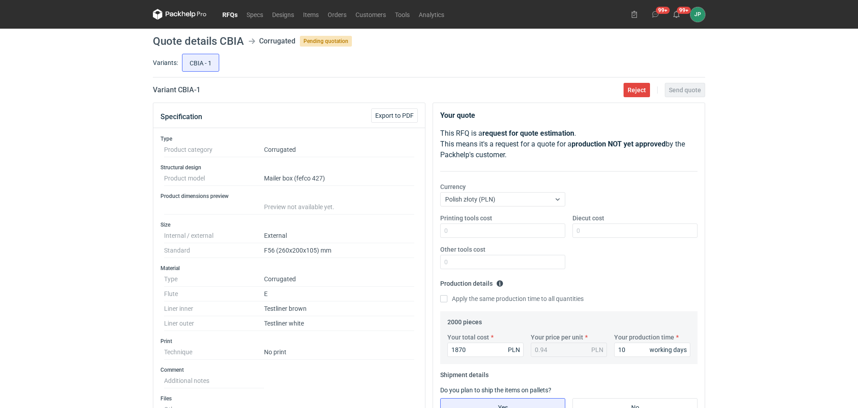
click at [230, 13] on link "RFQs" at bounding box center [230, 14] width 24 height 11
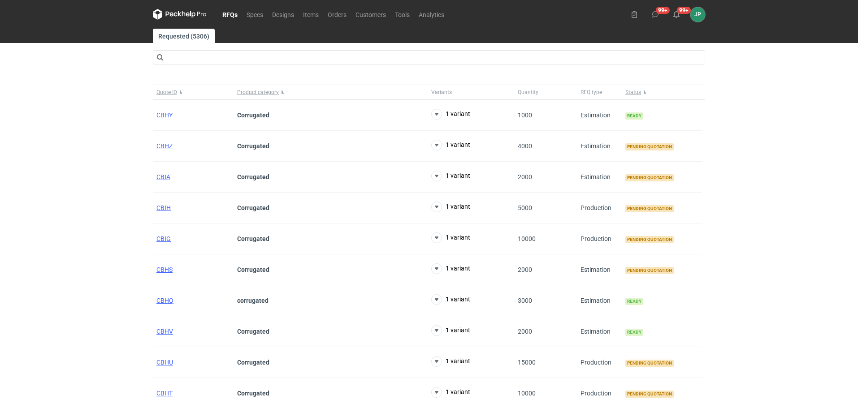
click at [51, 233] on div "RFQs Specs Designs Items Orders Customers Tools Analytics 99+ 99+ JP [PERSON_NA…" at bounding box center [429, 204] width 858 height 408
click at [161, 332] on span "CBHV" at bounding box center [164, 331] width 17 height 7
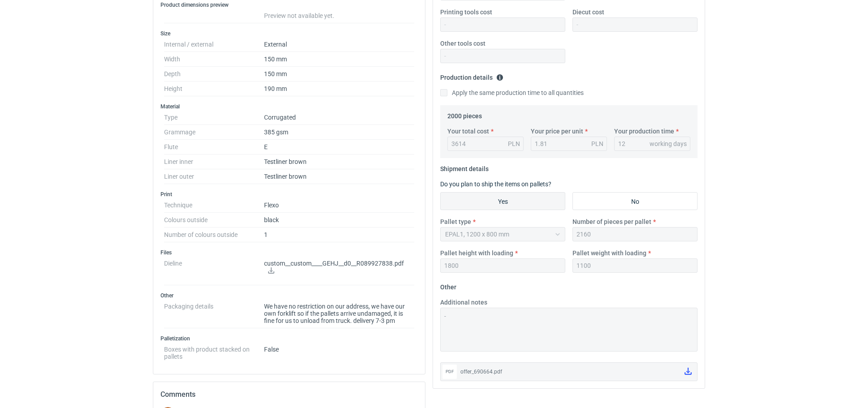
scroll to position [314, 0]
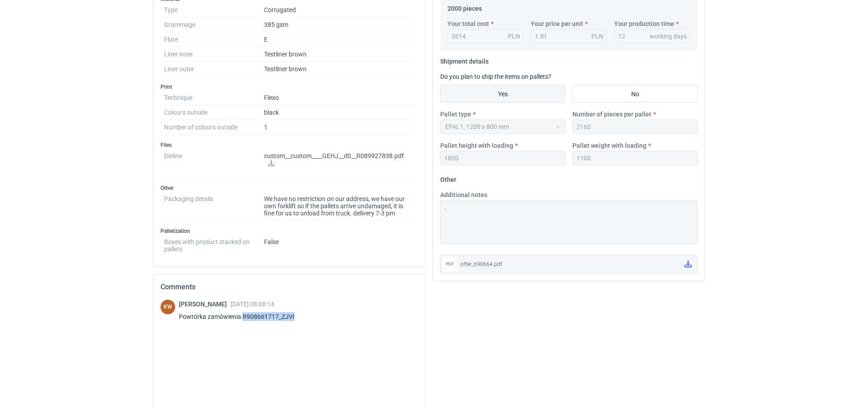
drag, startPoint x: 242, startPoint y: 317, endPoint x: 307, endPoint y: 318, distance: 65.0
click at [307, 318] on div "KW [PERSON_NAME] [DATE] 08:08:14 Powtórka zamówienia R908661717_ZJVI" at bounding box center [288, 312] width 257 height 25
copy div "R908661717_ZJVI"
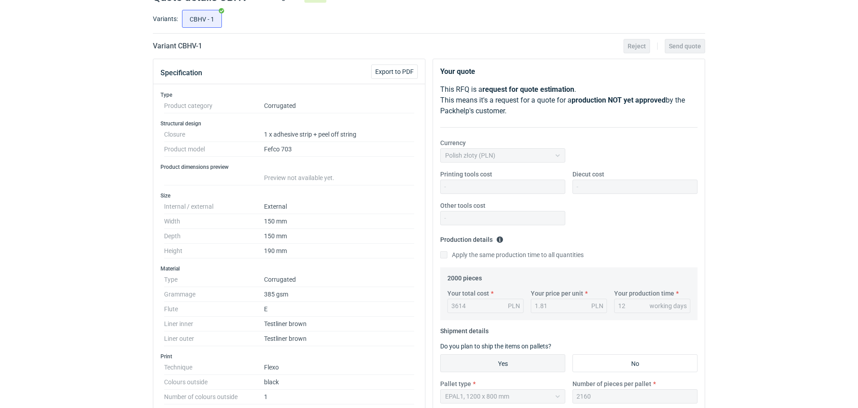
scroll to position [0, 0]
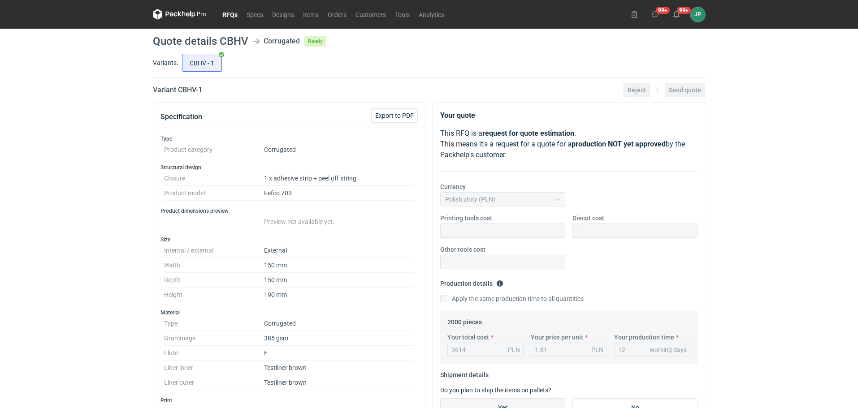
click at [179, 90] on h2 "Variant CBHV - 1" at bounding box center [177, 90] width 49 height 11
drag, startPoint x: 178, startPoint y: 90, endPoint x: 217, endPoint y: 90, distance: 38.5
click at [217, 90] on div "Variant CBHV - 1 Reject Send quote" at bounding box center [429, 90] width 552 height 11
copy h2 "CBHV - 1"
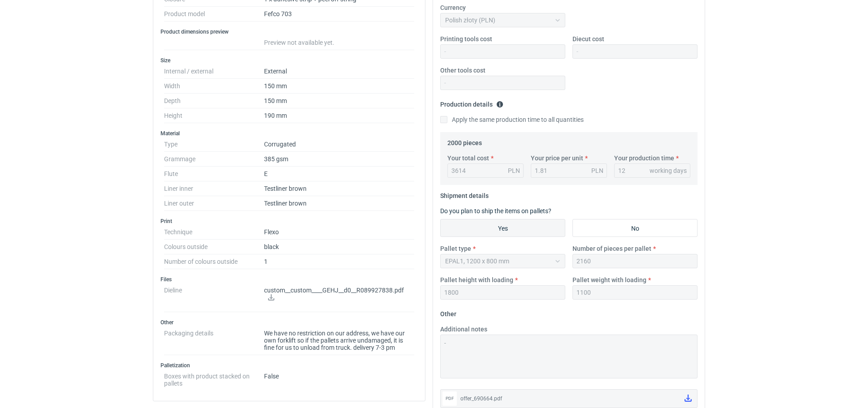
scroll to position [358, 0]
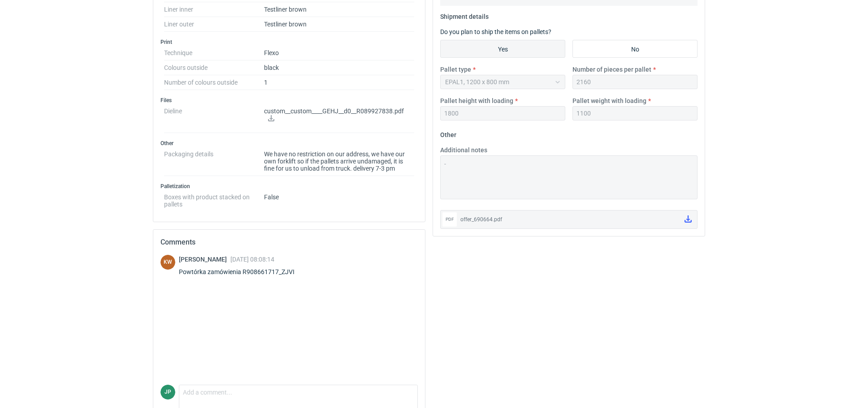
click at [459, 314] on div "Your quote This RFQ is a request for quote estimation . This means it's a reque…" at bounding box center [569, 94] width 280 height 700
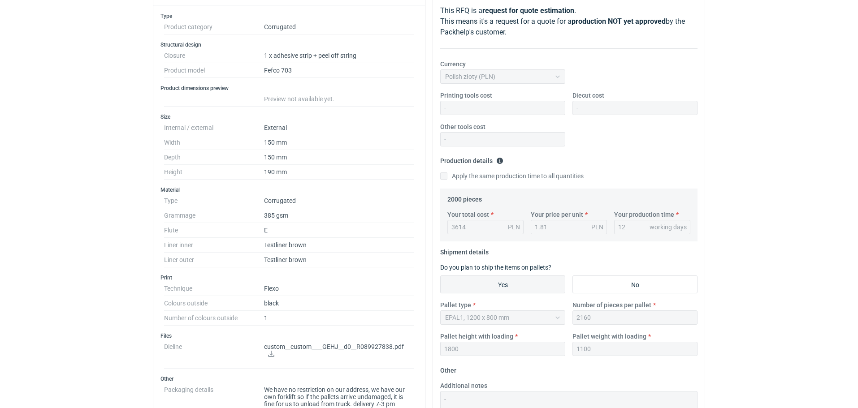
scroll to position [0, 0]
